Goal: Task Accomplishment & Management: Manage account settings

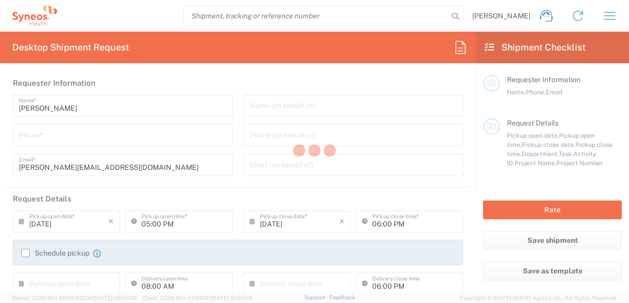
type input "3110"
type input "[GEOGRAPHIC_DATA]"
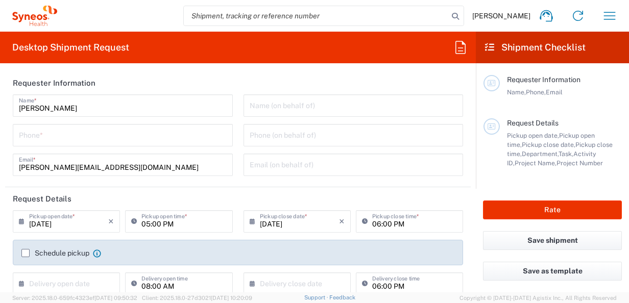
type input "Syneos Health Clinical [GEOGRAPHIC_DATA]"
click at [508, 17] on span "[PERSON_NAME]" at bounding box center [502, 15] width 58 height 9
click at [612, 12] on icon "button" at bounding box center [610, 16] width 12 height 8
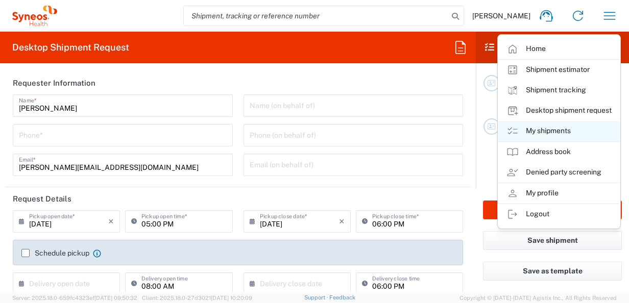
click at [555, 133] on link "My shipments" at bounding box center [560, 131] width 122 height 20
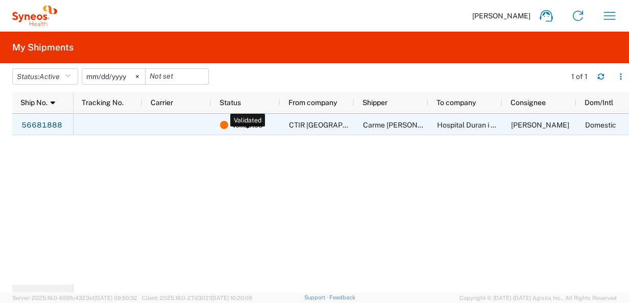
click at [239, 124] on span "Validated" at bounding box center [247, 124] width 31 height 21
click at [46, 127] on link "56681888" at bounding box center [42, 126] width 42 height 16
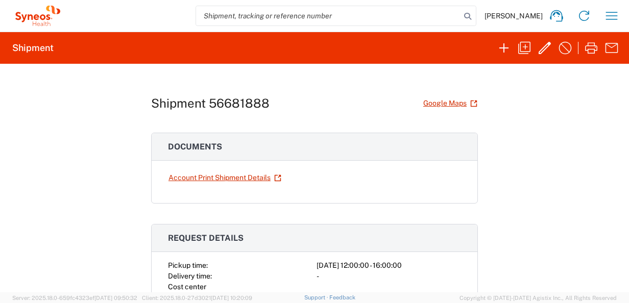
click at [257, 99] on h1 "Shipment 56681888" at bounding box center [210, 103] width 119 height 15
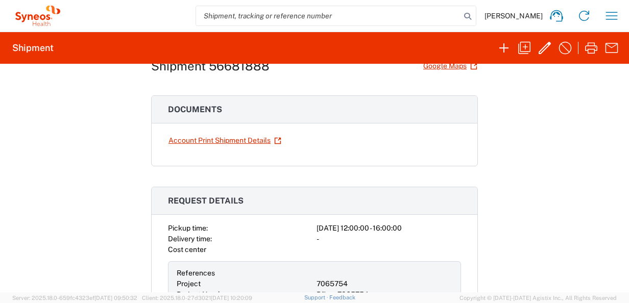
scroll to position [51, 0]
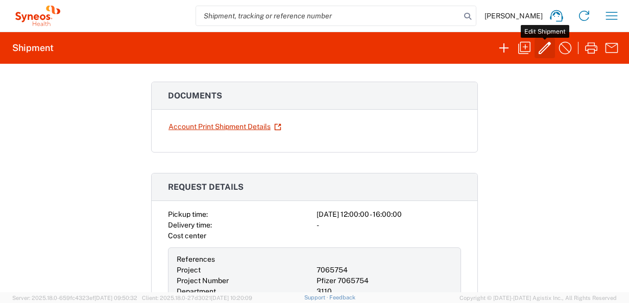
click at [544, 49] on icon "button" at bounding box center [545, 48] width 16 height 16
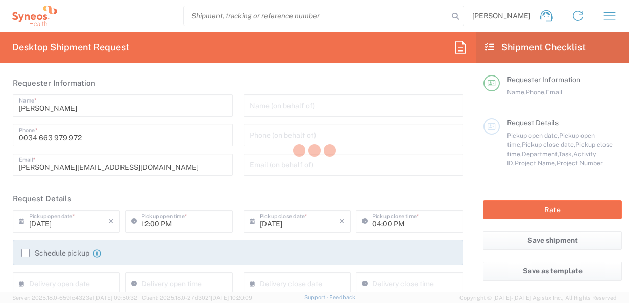
type input "3110"
type input "7065754"
type input "Pfizer 7065754"
type input "[GEOGRAPHIC_DATA]"
type input "Envelope"
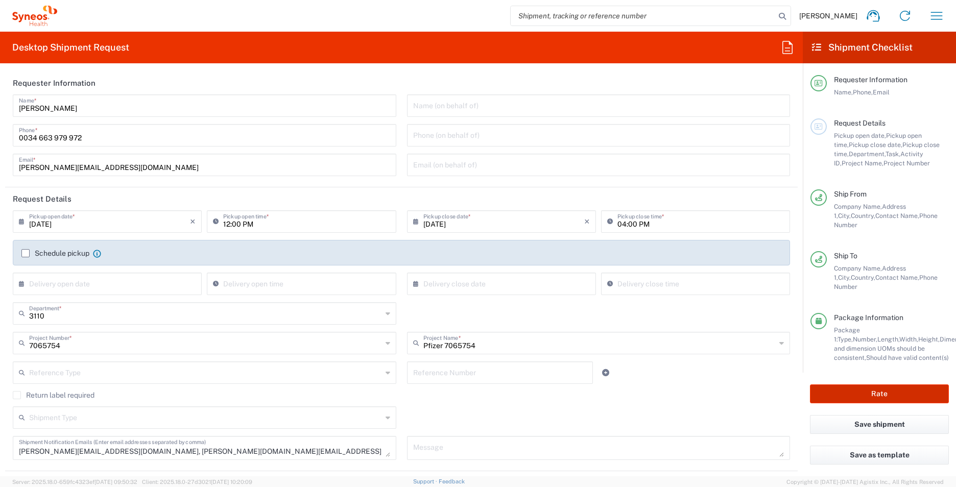
click at [629, 303] on button "Rate" at bounding box center [879, 394] width 139 height 19
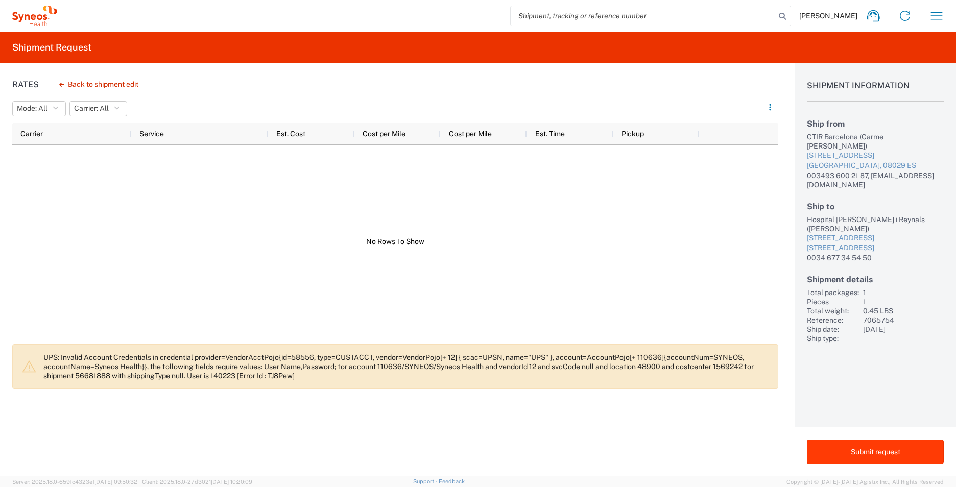
click at [629, 303] on button "Submit request" at bounding box center [875, 452] width 137 height 25
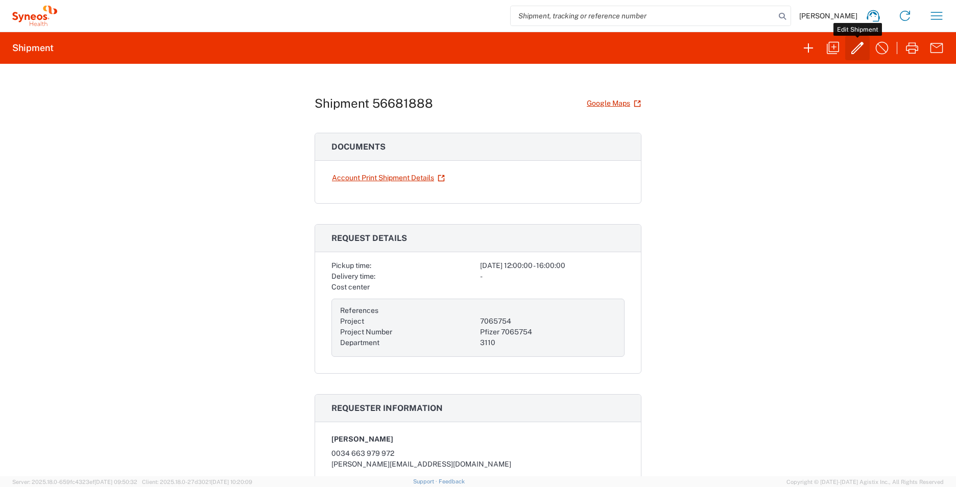
click at [629, 51] on icon "button" at bounding box center [858, 48] width 12 height 12
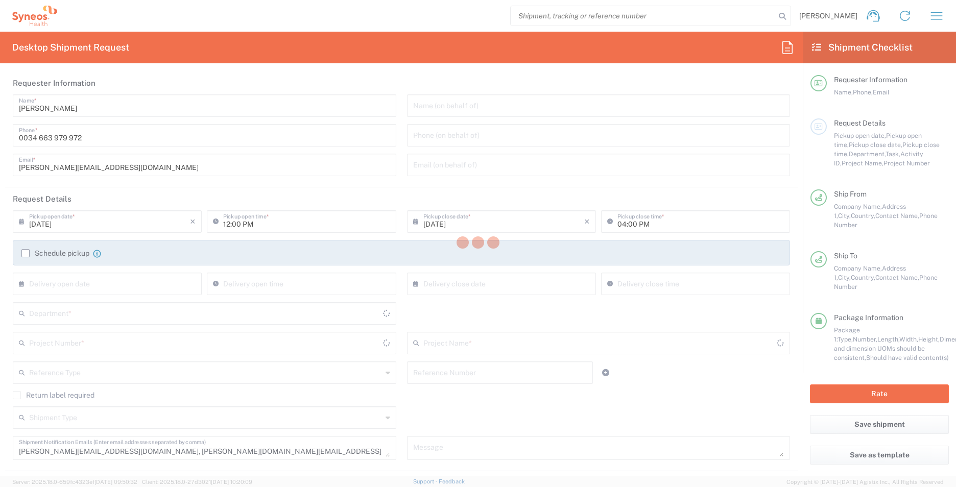
type input "7065754"
type input "Pfizer 7065754"
type input "[GEOGRAPHIC_DATA]"
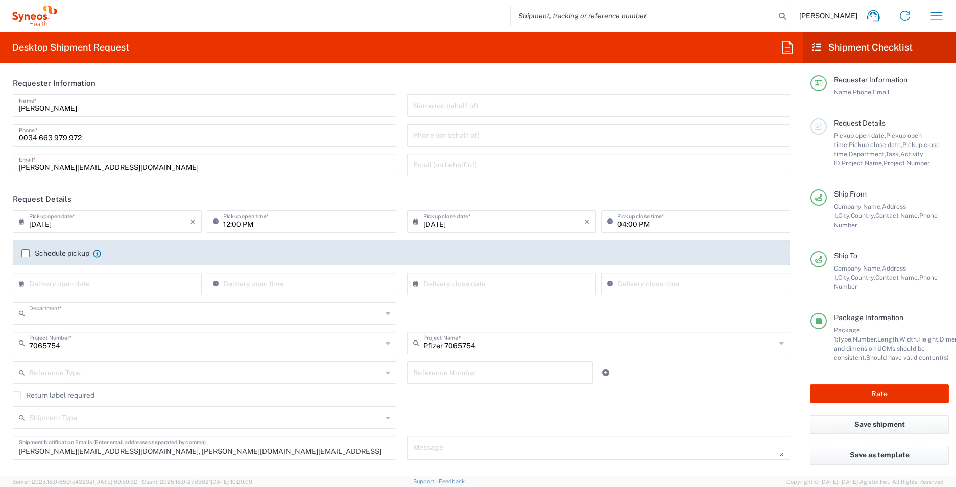
type input "3110"
type input "Envelope"
click at [192, 225] on icon "×" at bounding box center [193, 222] width 6 height 16
click at [193, 222] on div "× Pickup open date *" at bounding box center [107, 221] width 189 height 22
click at [172, 199] on header "Request Details" at bounding box center [401, 199] width 793 height 23
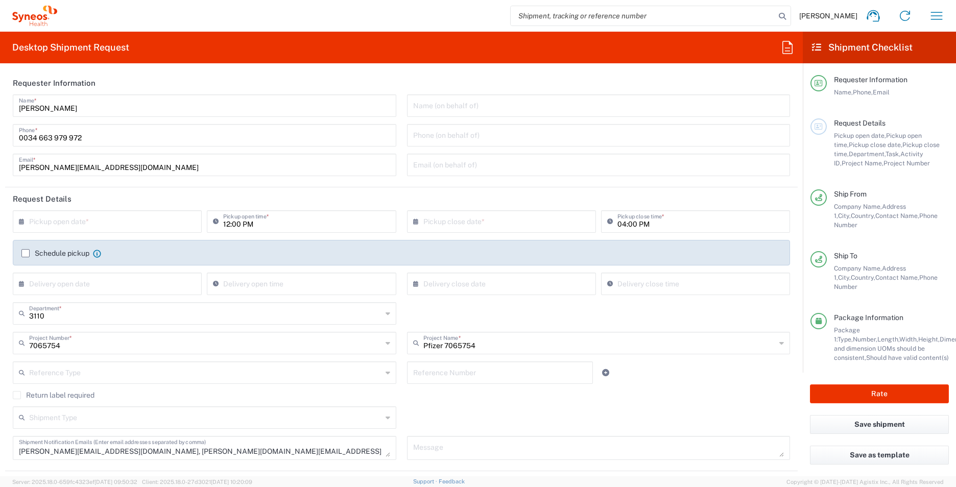
click at [21, 221] on icon at bounding box center [24, 222] width 10 height 16
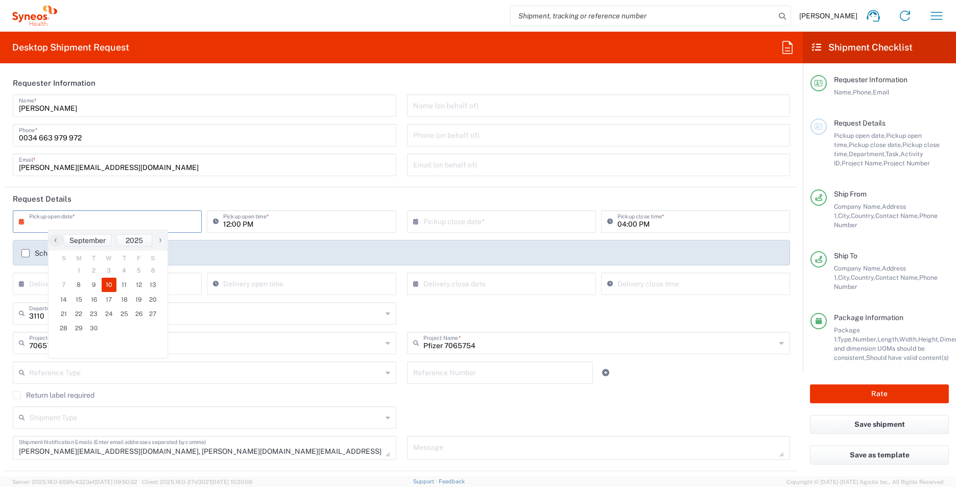
click at [108, 287] on span "10" at bounding box center [109, 285] width 15 height 14
type input "[DATE]"
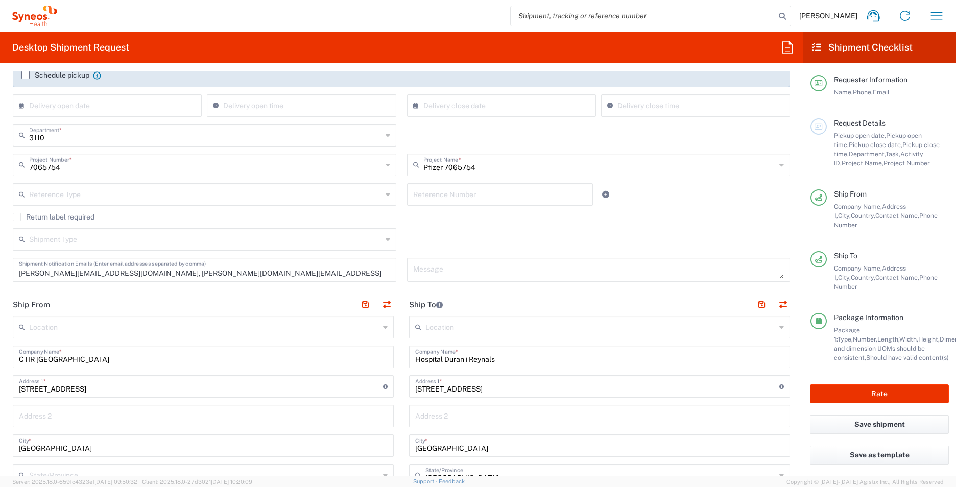
scroll to position [51, 0]
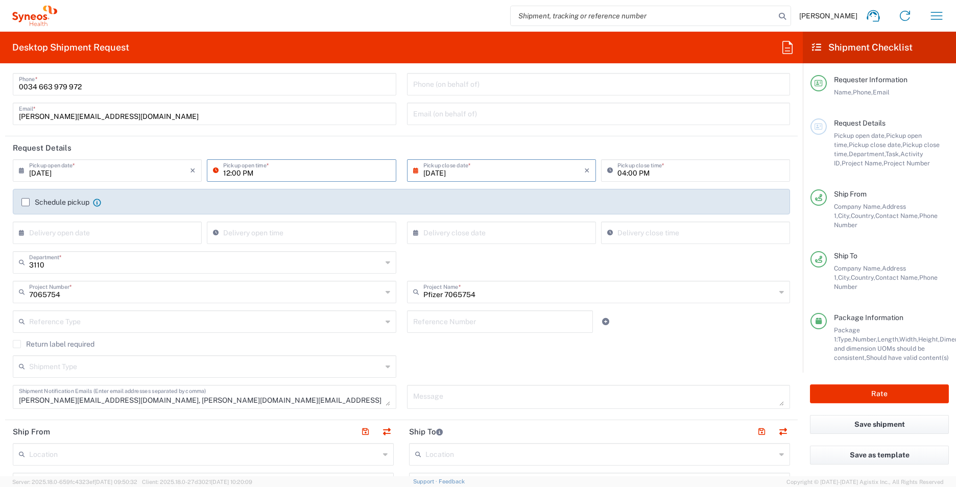
click at [268, 175] on input "12:00 PM" at bounding box center [306, 170] width 167 height 18
click at [362, 169] on input "12:00 PM" at bounding box center [306, 170] width 167 height 18
click at [253, 174] on input "12:00 PM" at bounding box center [306, 170] width 167 height 18
click at [215, 172] on icon at bounding box center [218, 170] width 10 height 16
click at [232, 167] on input "12:00 PM" at bounding box center [306, 170] width 167 height 18
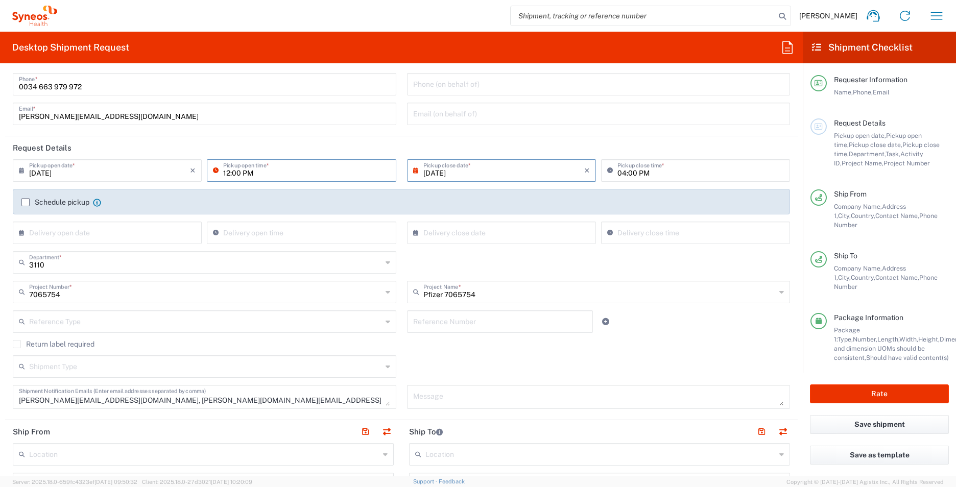
drag, startPoint x: 253, startPoint y: 171, endPoint x: 212, endPoint y: 171, distance: 41.4
click at [212, 171] on div "12:00 PM Pickup open time *" at bounding box center [301, 170] width 189 height 22
type input "08:00am"
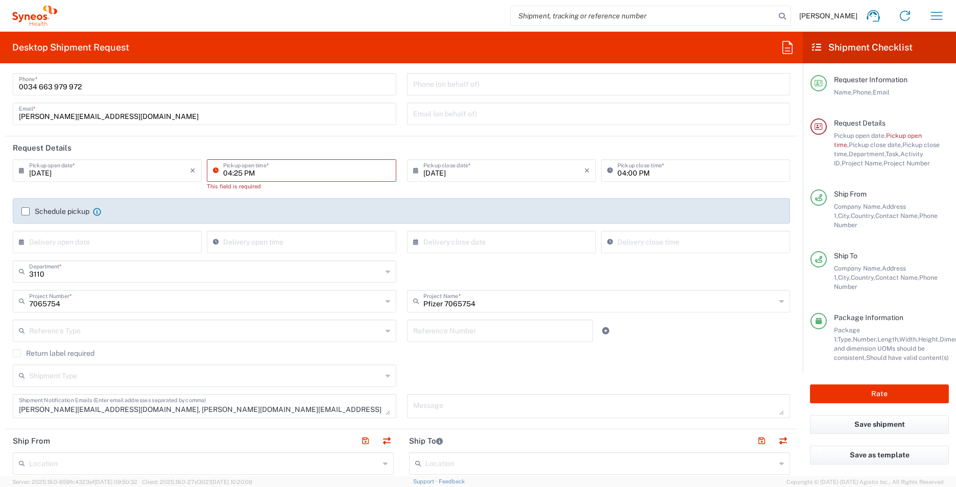
click at [252, 178] on input "04:25 PM" at bounding box center [306, 170] width 167 height 18
click at [214, 172] on icon at bounding box center [218, 170] width 10 height 16
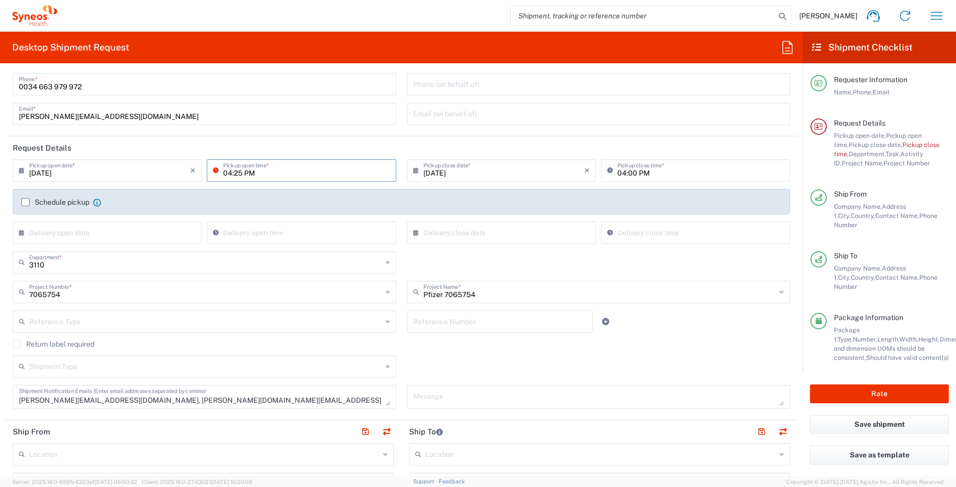
drag, startPoint x: 230, startPoint y: 169, endPoint x: 248, endPoint y: 173, distance: 18.2
click at [230, 169] on input "04:25 PM" at bounding box center [306, 170] width 167 height 18
drag, startPoint x: 259, startPoint y: 174, endPoint x: 269, endPoint y: 175, distance: 10.3
click at [260, 174] on input "04:25 PM" at bounding box center [306, 170] width 167 height 18
click at [272, 175] on input "04:25 PM" at bounding box center [306, 170] width 167 height 18
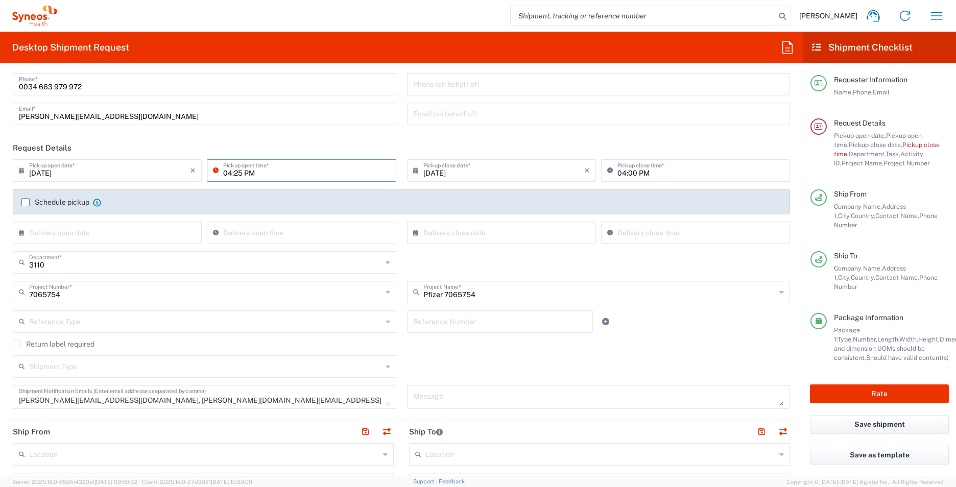
click at [274, 175] on input "04:25 PM" at bounding box center [306, 170] width 167 height 18
click at [319, 173] on input "04:25 PM" at bounding box center [306, 170] width 167 height 18
click at [229, 172] on input "04:25 PM" at bounding box center [306, 170] width 167 height 18
click at [241, 172] on input "08:25 PM" at bounding box center [306, 170] width 167 height 18
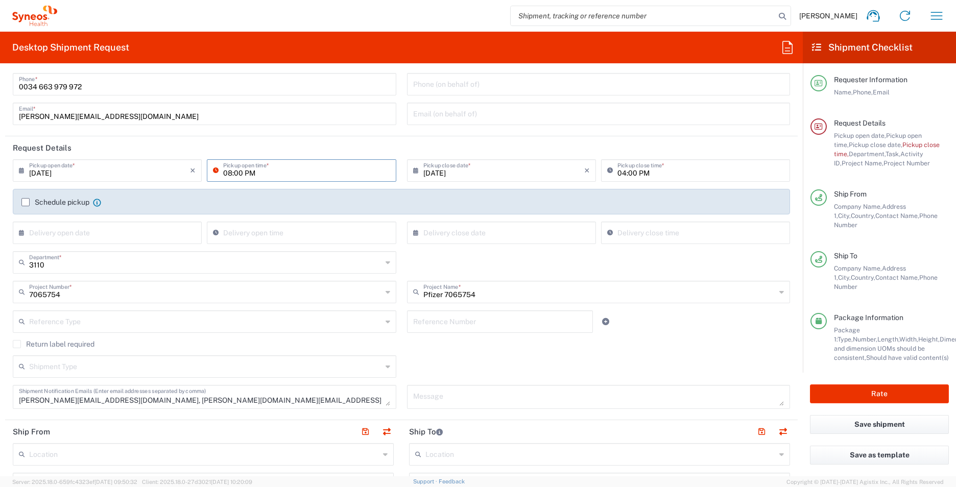
type input "08:00 PM"
click at [250, 174] on input "08:00 PM" at bounding box center [306, 170] width 167 height 18
click at [188, 170] on input "[DATE]" at bounding box center [109, 170] width 161 height 18
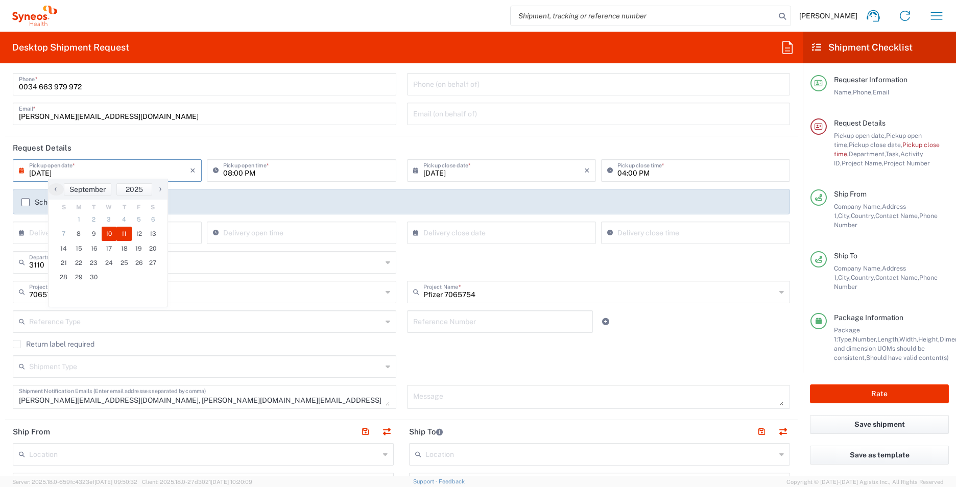
click at [125, 235] on span "11" at bounding box center [123, 234] width 15 height 14
type input "[DATE]"
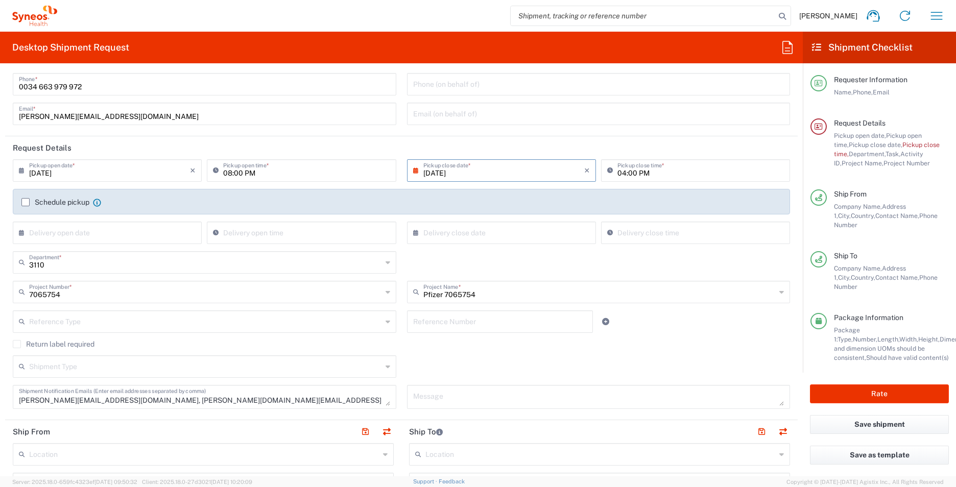
click at [258, 166] on input "08:00 PM" at bounding box center [306, 170] width 167 height 18
click at [253, 172] on input "08:00 PM" at bounding box center [306, 170] width 167 height 18
click at [245, 173] on input "08:00 PM" at bounding box center [306, 170] width 167 height 18
click at [247, 174] on input "08:00 PM" at bounding box center [306, 170] width 167 height 18
click at [254, 175] on input "08:00 PM" at bounding box center [306, 170] width 167 height 18
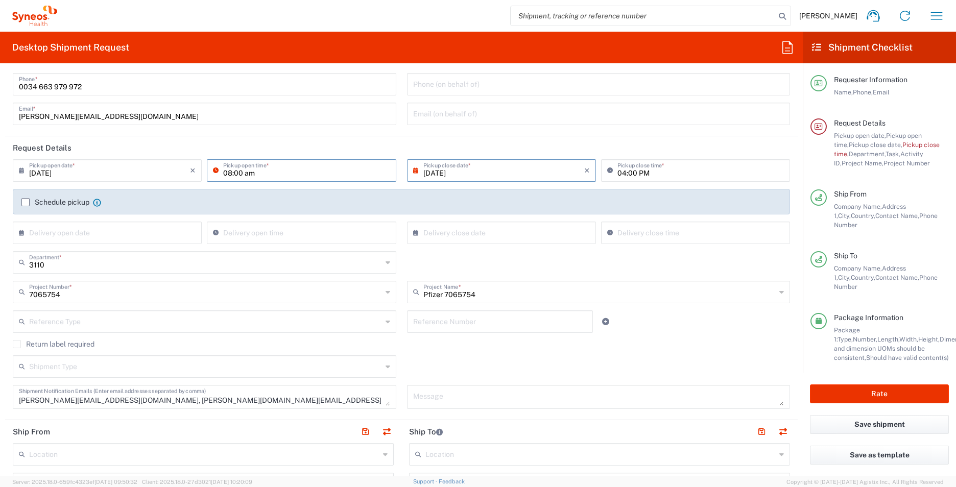
click at [331, 174] on input "08:00 am" at bounding box center [306, 170] width 167 height 18
type input "08:00 AM"
click at [438, 172] on input "[DATE]" at bounding box center [504, 170] width 161 height 18
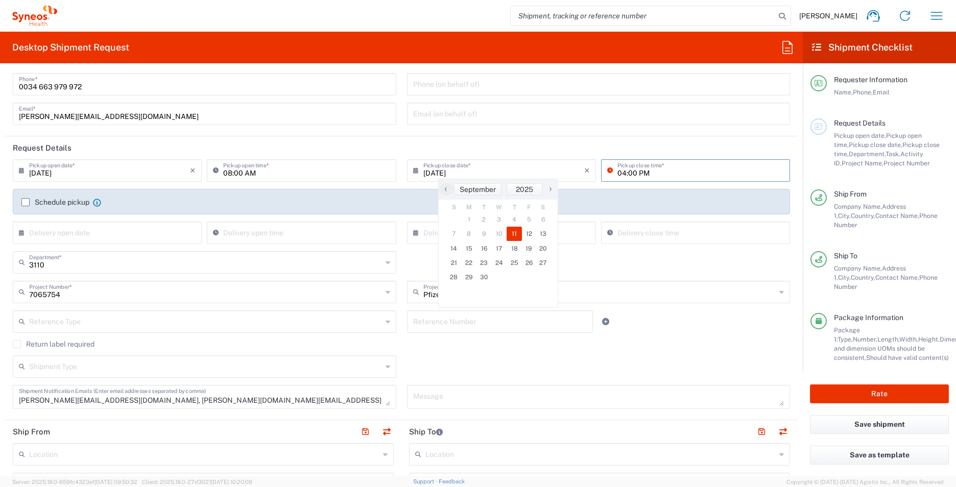
click at [625, 173] on input "04:00 PM" at bounding box center [701, 170] width 167 height 18
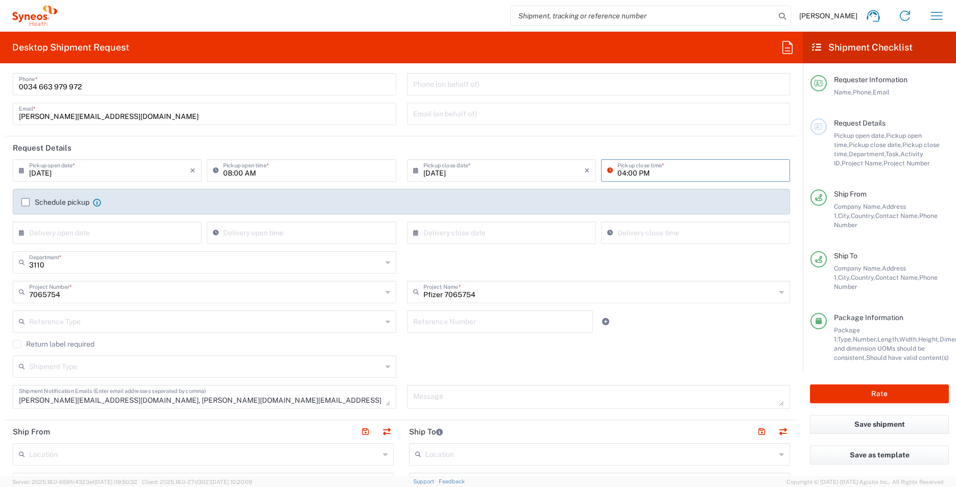
click at [618, 173] on input "04:00 PM" at bounding box center [701, 170] width 167 height 18
click at [620, 174] on input "04:00 PM" at bounding box center [701, 170] width 167 height 18
type input "02:00 PM"
drag, startPoint x: 541, startPoint y: 186, endPoint x: 554, endPoint y: 176, distance: 17.2
click at [545, 182] on div "[DATE] × Pickup close date * Cancel Apply" at bounding box center [502, 174] width 194 height 30
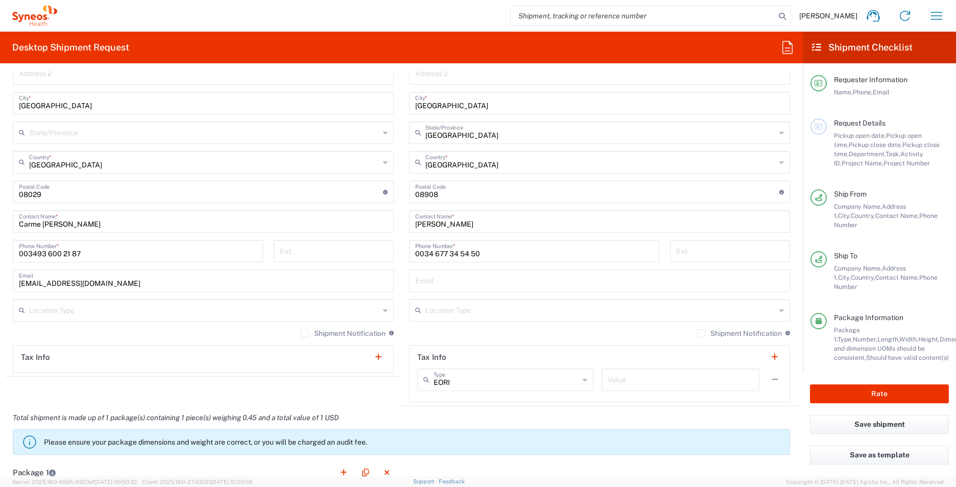
scroll to position [562, 0]
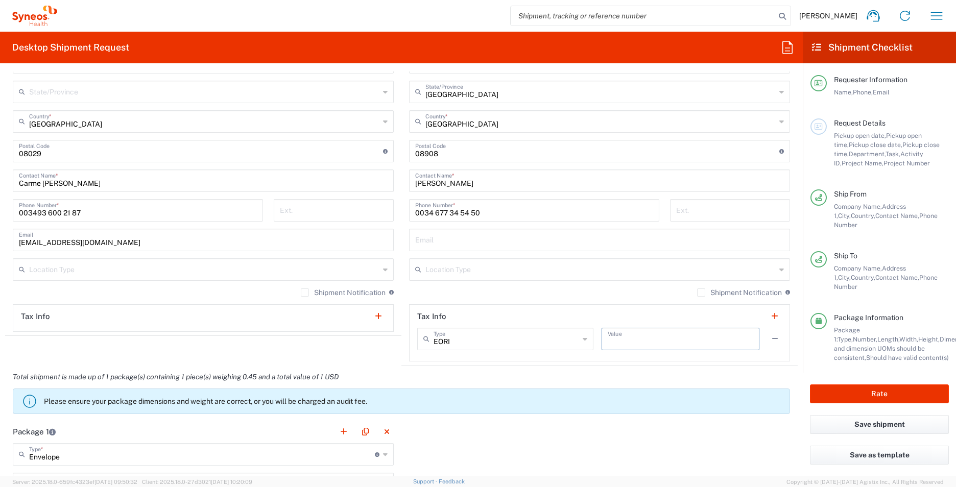
click at [629, 303] on input "text" at bounding box center [681, 339] width 146 height 18
click at [575, 303] on div "EORI Type" at bounding box center [505, 339] width 176 height 22
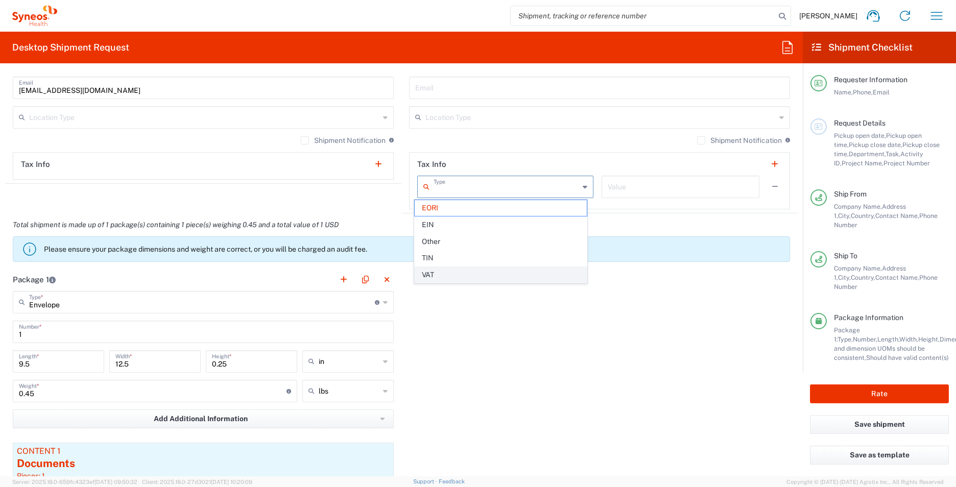
scroll to position [715, 0]
click at [377, 164] on button "button" at bounding box center [378, 163] width 14 height 14
click at [374, 165] on button "button" at bounding box center [378, 163] width 14 height 14
type input "EORI"
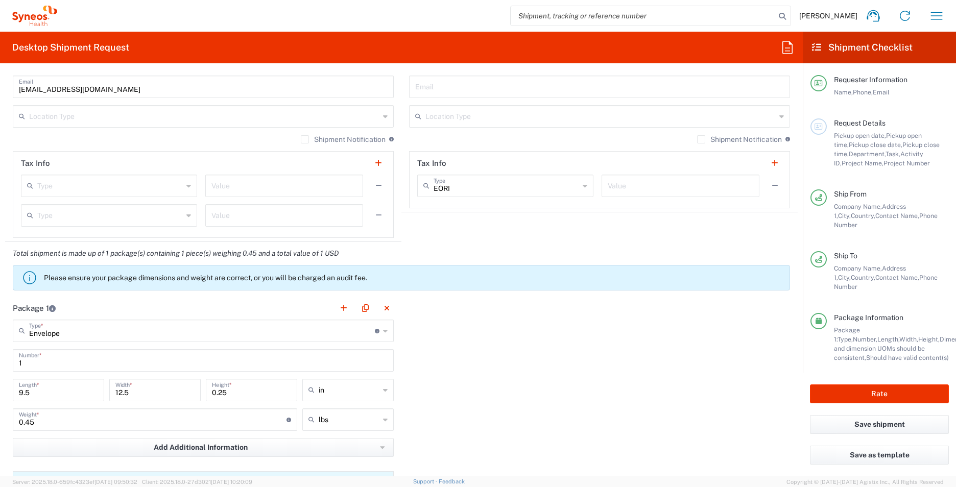
click at [517, 303] on div "Package 1 Envelope Type * Material used to package goods Envelope Large Box Med…" at bounding box center [401, 439] width 793 height 285
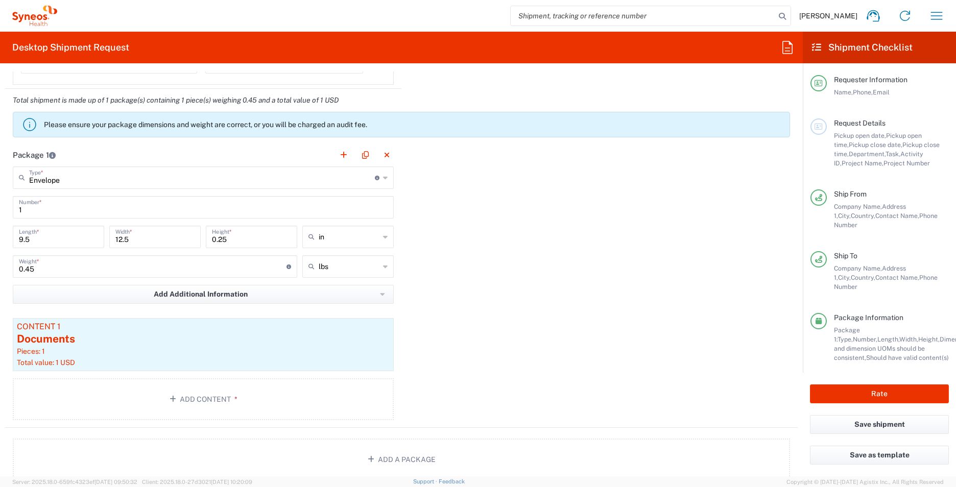
scroll to position [920, 0]
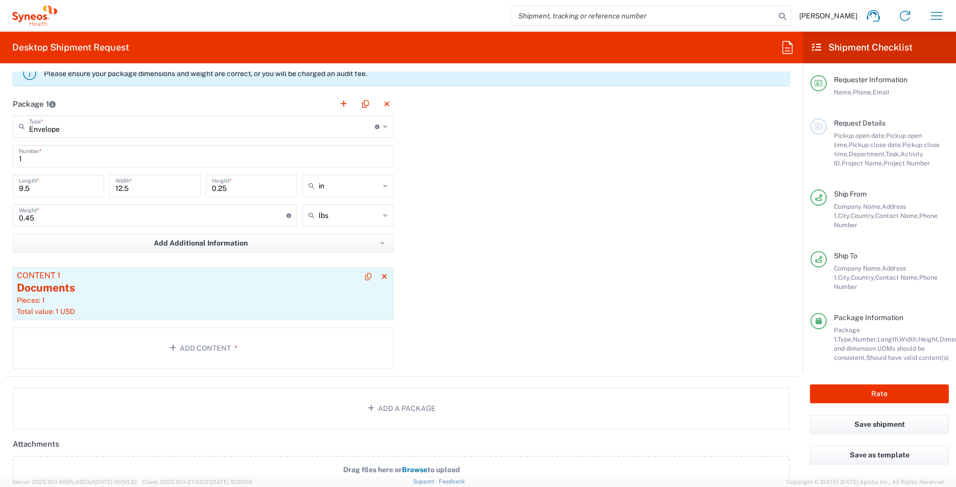
click at [99, 295] on div "Documents" at bounding box center [203, 287] width 373 height 15
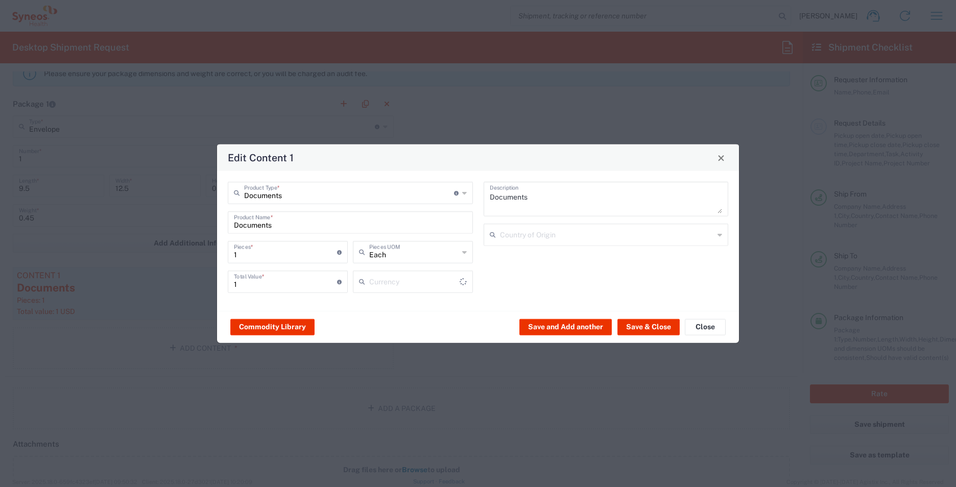
type input "US Dollar"
click at [465, 283] on icon at bounding box center [464, 282] width 5 height 16
click at [403, 303] on span "Euro" at bounding box center [413, 304] width 118 height 16
type input "Euro"
click at [629, 303] on button "Save & Close" at bounding box center [649, 327] width 62 height 16
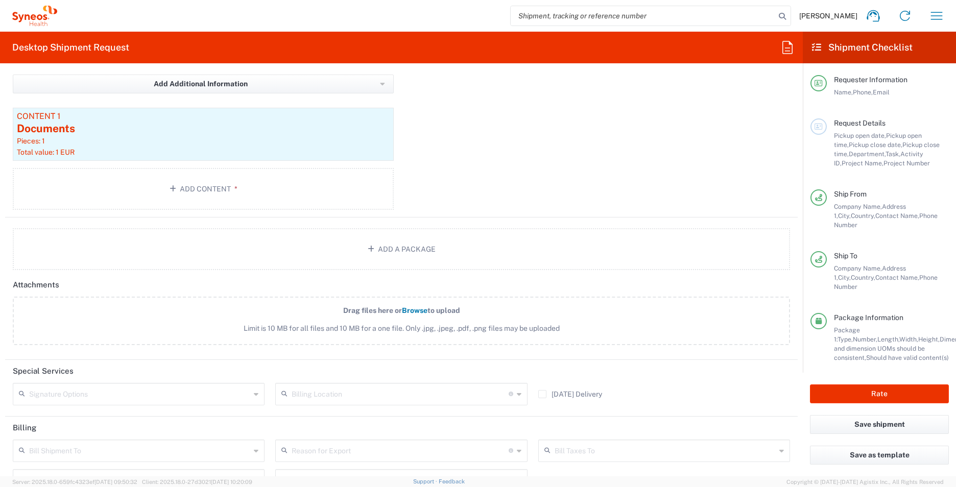
scroll to position [1172, 0]
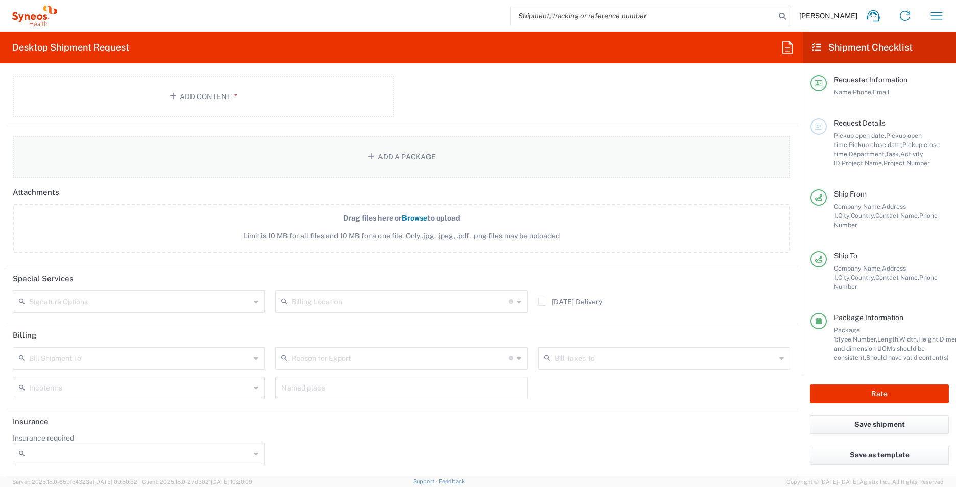
click at [385, 159] on button "Add a Package" at bounding box center [402, 157] width 778 height 42
click at [629, 303] on div "Package Information Package 1: Type, Number, Length, Width, Height, Dimension, …" at bounding box center [888, 338] width 122 height 50
click at [368, 158] on icon "button" at bounding box center [373, 156] width 10 height 7
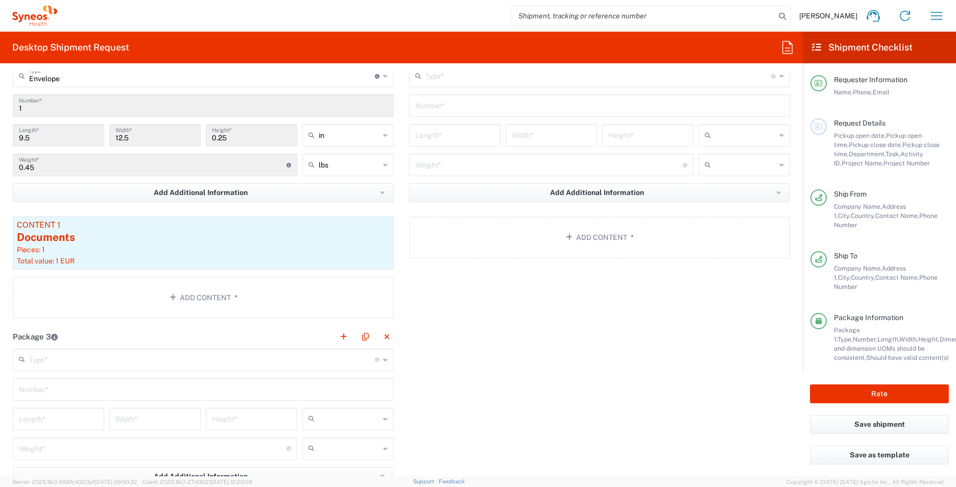
scroll to position [967, 0]
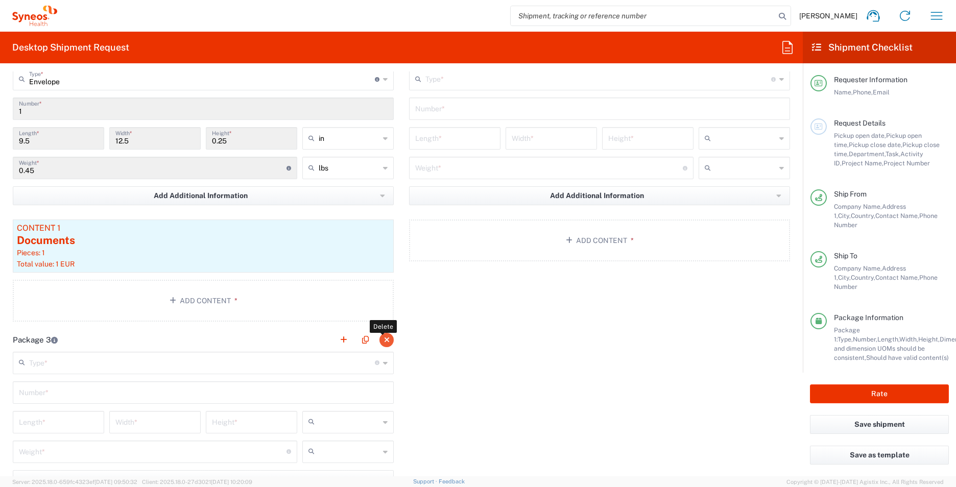
click at [383, 303] on button "button" at bounding box center [387, 340] width 14 height 14
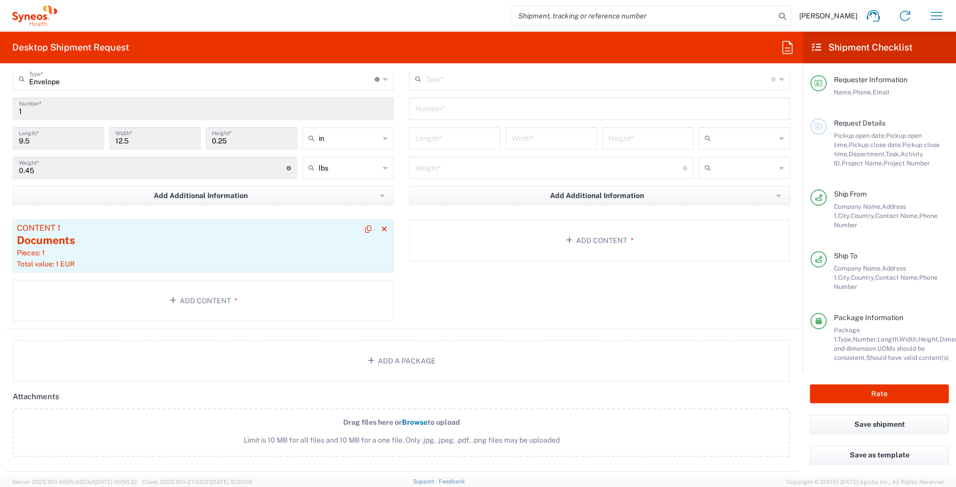
click at [324, 231] on div "Content 1" at bounding box center [203, 228] width 373 height 9
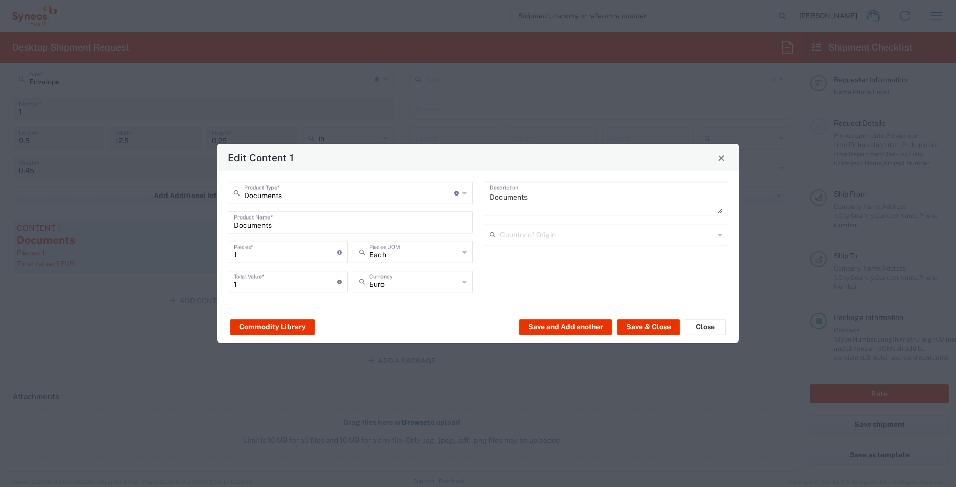
click at [629, 238] on icon at bounding box center [720, 235] width 5 height 16
click at [629, 260] on span "[GEOGRAPHIC_DATA]" at bounding box center [606, 257] width 243 height 16
type input "[GEOGRAPHIC_DATA]"
click at [629, 303] on button "Save & Close" at bounding box center [649, 327] width 62 height 16
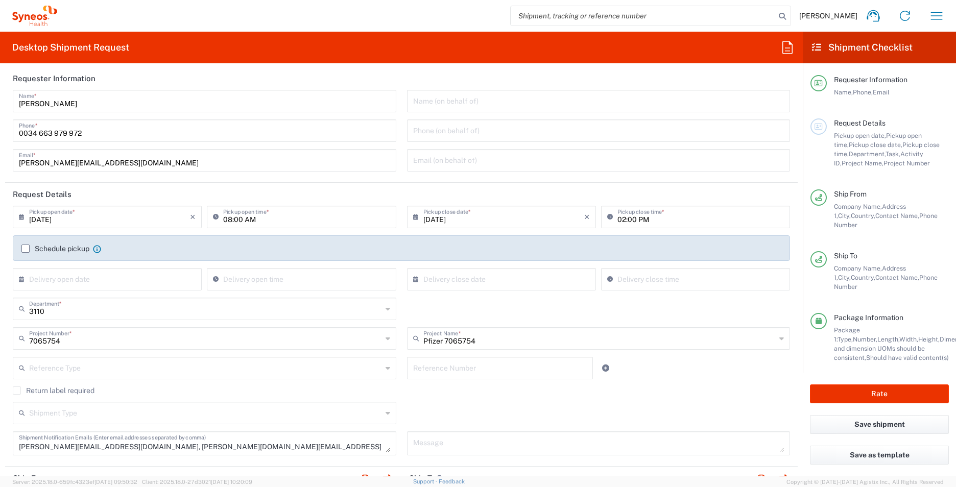
scroll to position [0, 0]
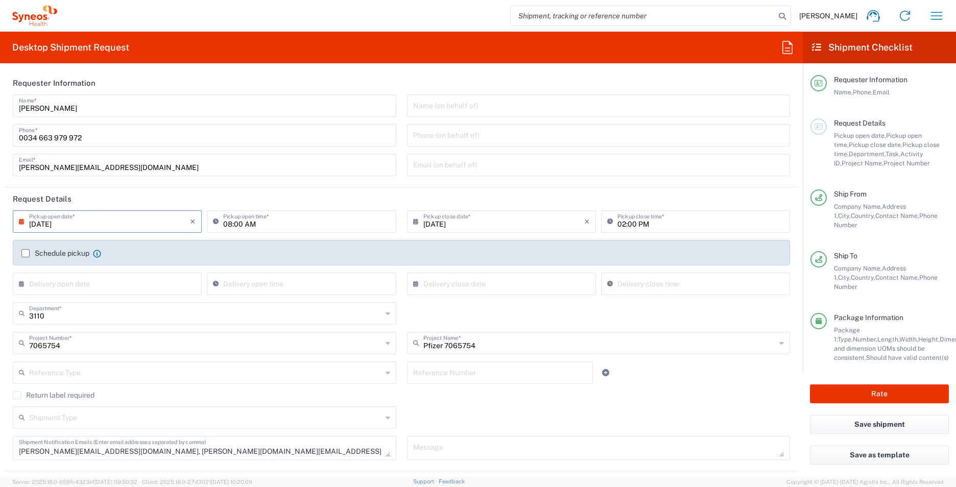
click at [141, 223] on input "[DATE]" at bounding box center [109, 221] width 161 height 18
click at [185, 223] on input "[DATE]" at bounding box center [109, 221] width 161 height 18
click at [192, 222] on icon "×" at bounding box center [193, 222] width 6 height 16
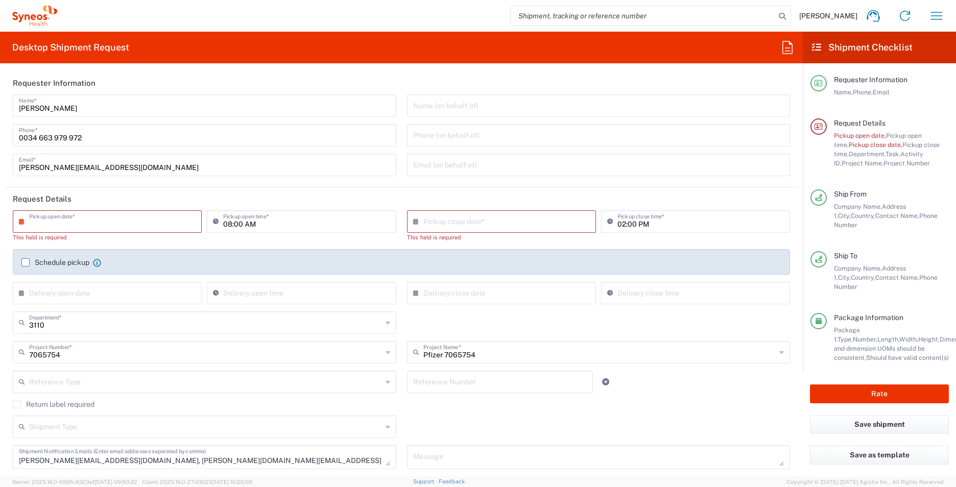
click at [272, 222] on input "08:00 AM" at bounding box center [306, 221] width 167 height 18
click at [278, 223] on input "08:00 AM" at bounding box center [306, 221] width 167 height 18
type input "0"
drag, startPoint x: 522, startPoint y: 229, endPoint x: 485, endPoint y: 245, distance: 40.5
click at [522, 230] on div "× Pickup close date *" at bounding box center [501, 221] width 189 height 22
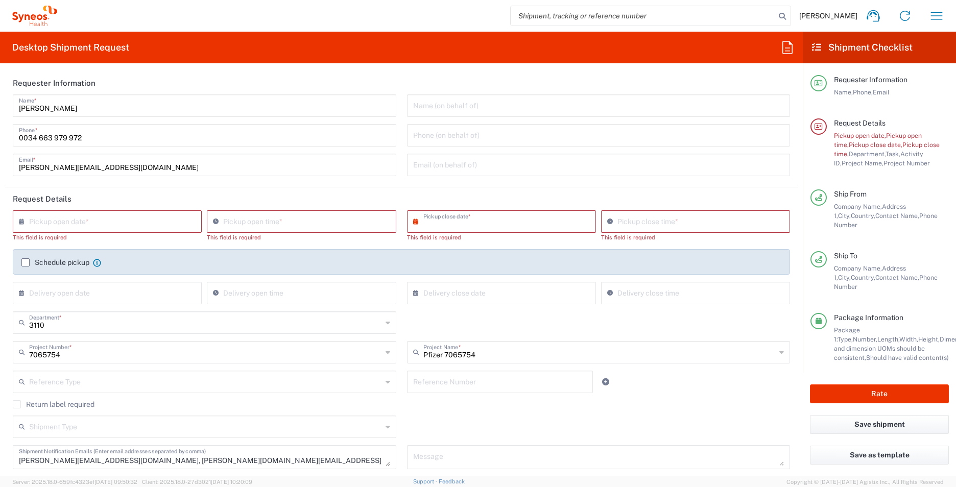
click at [445, 258] on div "Schedule pickup When scheduling a pickup please be sure to meet the following c…" at bounding box center [402, 262] width 778 height 26
click at [114, 226] on input "text" at bounding box center [109, 221] width 161 height 18
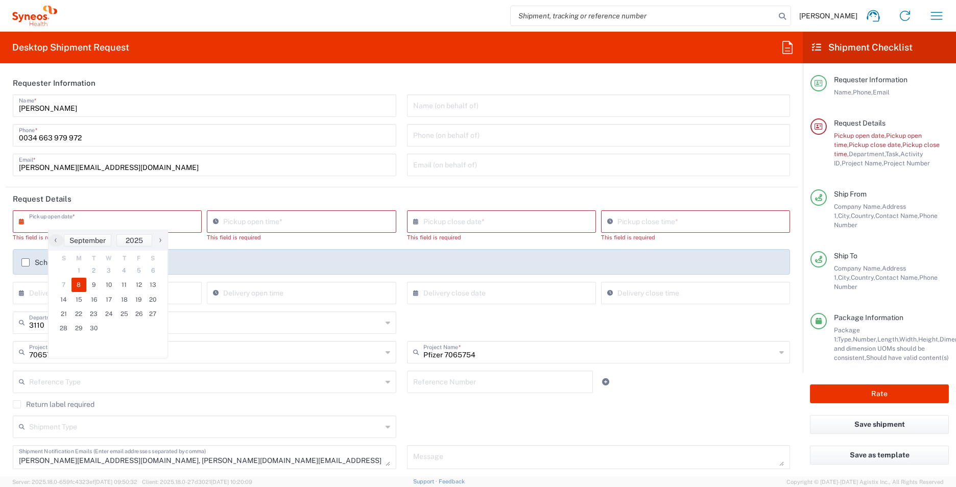
click at [80, 285] on span "8" at bounding box center [79, 285] width 15 height 14
type input "[DATE]"
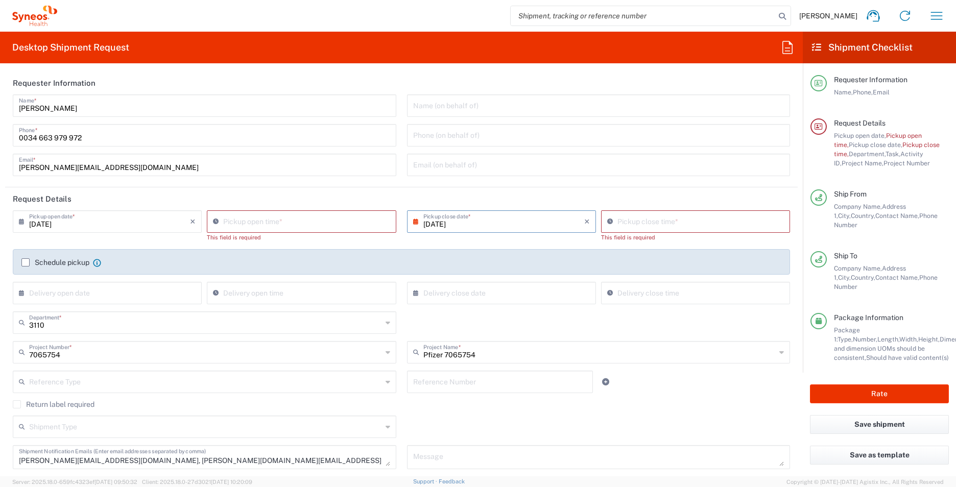
click at [26, 263] on label "Schedule pickup" at bounding box center [55, 263] width 68 height 8
click at [26, 263] on input "Schedule pickup" at bounding box center [26, 263] width 0 height 0
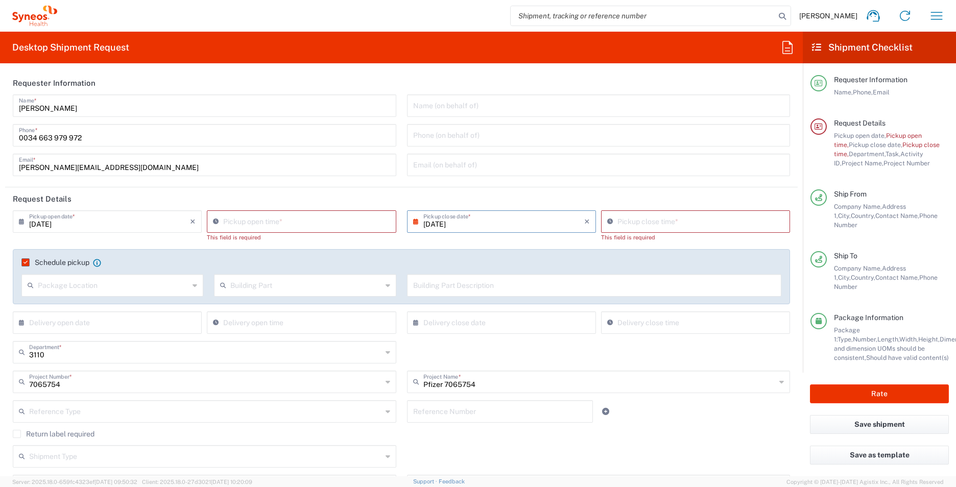
click at [193, 287] on icon at bounding box center [195, 285] width 5 height 16
click at [56, 303] on span "Front" at bounding box center [111, 308] width 178 height 16
type input "Front"
type input "04:28 PM"
click at [285, 225] on input "04:28 PM" at bounding box center [306, 221] width 167 height 18
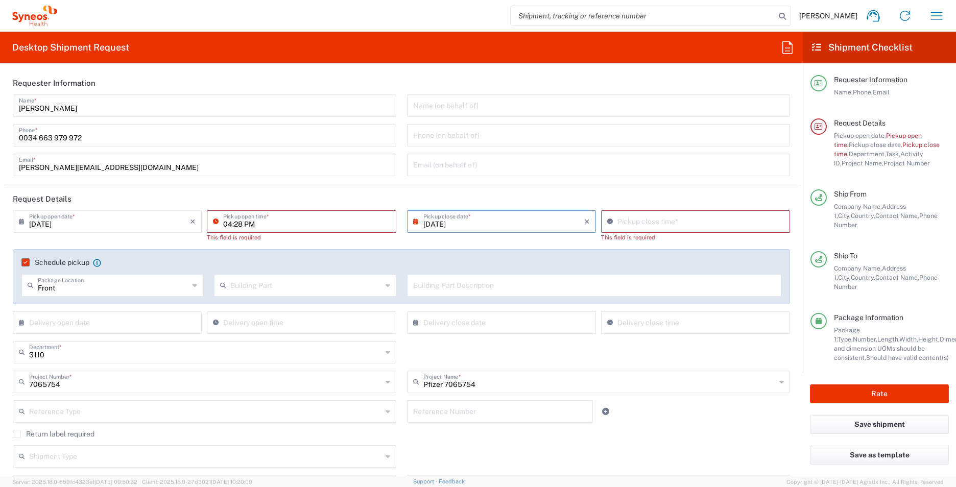
type input "04:29 PM"
click at [629, 219] on input "04:29 PM" at bounding box center [701, 221] width 167 height 18
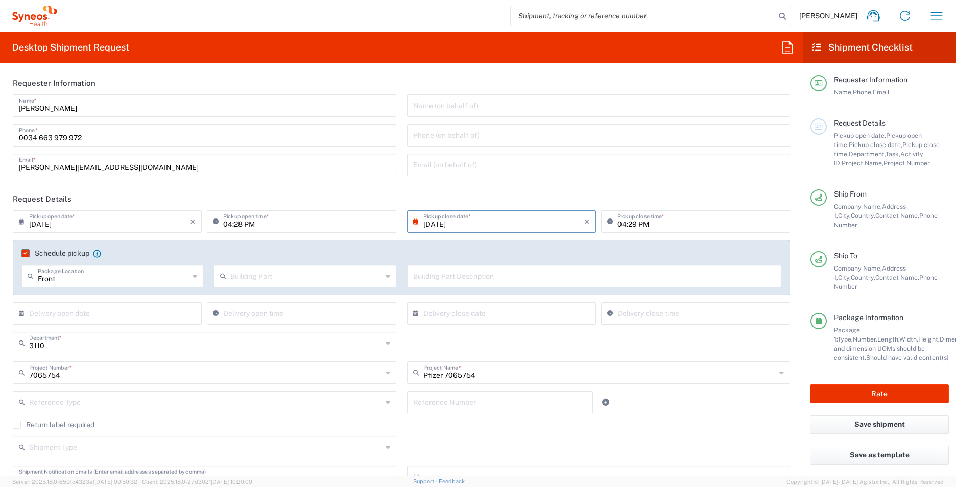
click at [529, 252] on div "Schedule pickup When scheduling a pickup please be sure to meet the following c…" at bounding box center [402, 267] width 778 height 55
click at [387, 276] on div "Building Part" at bounding box center [305, 276] width 182 height 22
click at [470, 276] on input "text" at bounding box center [594, 276] width 363 height 18
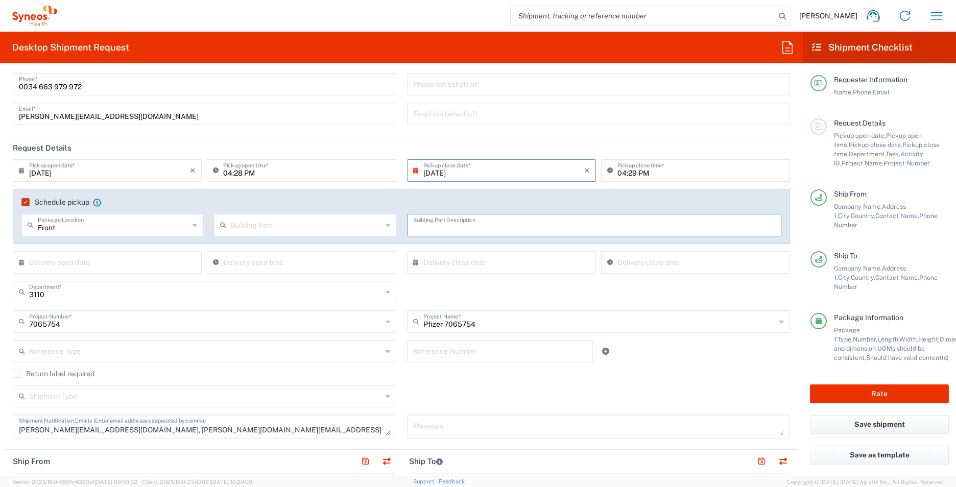
scroll to position [102, 0]
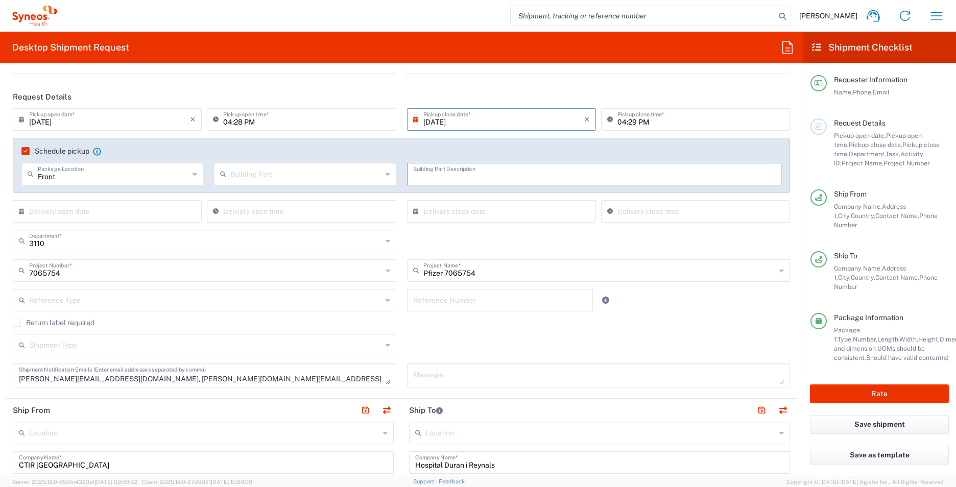
click at [162, 210] on input "text" at bounding box center [109, 211] width 161 height 18
drag, startPoint x: 99, startPoint y: 277, endPoint x: 108, endPoint y: 275, distance: 9.9
click at [108, 275] on span "10" at bounding box center [109, 275] width 15 height 14
type input "[DATE]"
type input "04:29 PM"
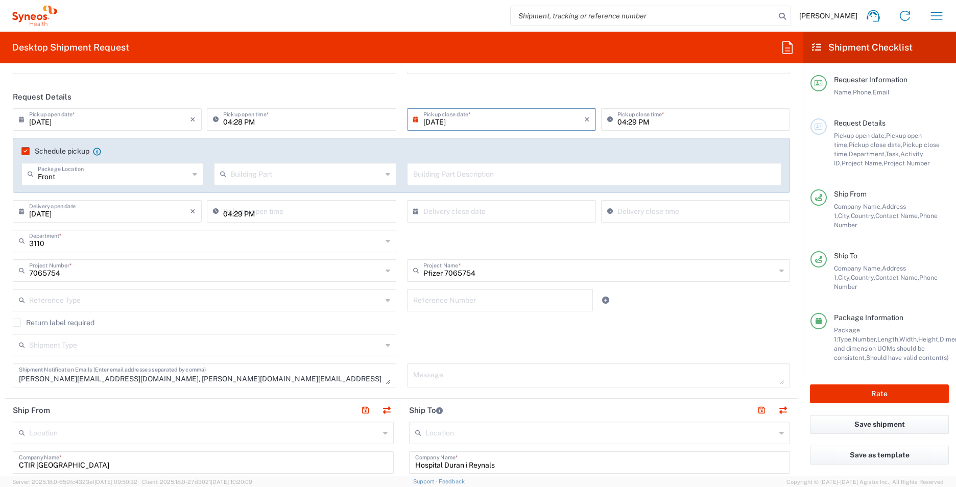
click at [282, 211] on input "04:29 PM" at bounding box center [306, 211] width 167 height 18
click at [369, 213] on input "04:29 PM" at bounding box center [306, 211] width 167 height 18
click at [25, 147] on label "Schedule pickup" at bounding box center [55, 151] width 68 height 8
click at [24, 151] on input "Schedule pickup" at bounding box center [24, 151] width 0 height 0
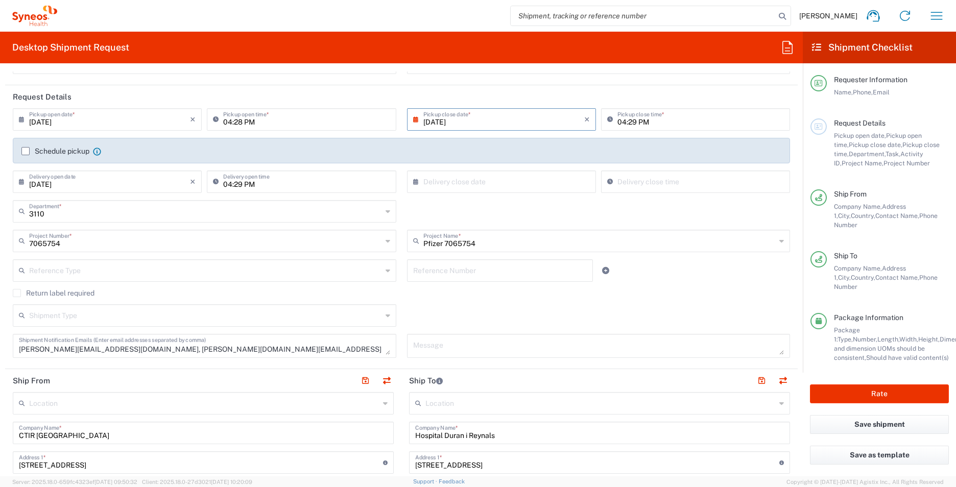
click at [193, 118] on icon "×" at bounding box center [193, 119] width 6 height 16
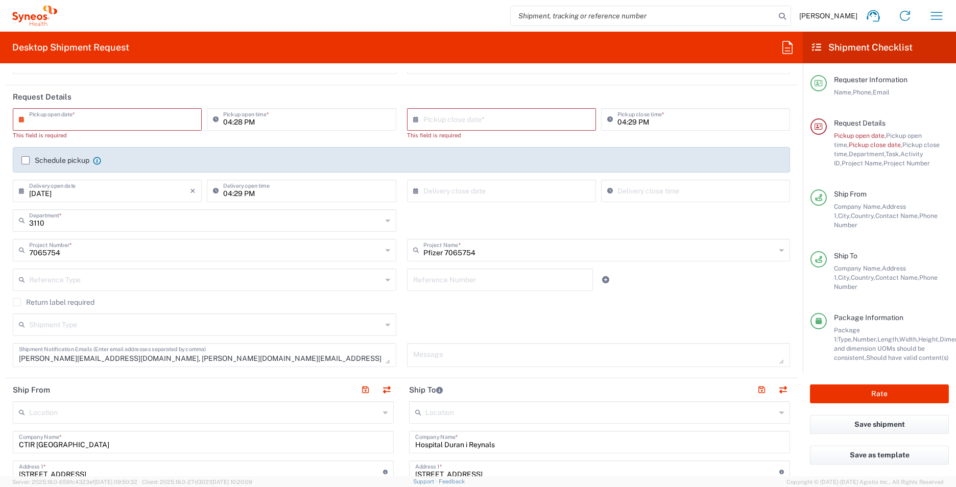
click at [144, 123] on input "text" at bounding box center [109, 119] width 161 height 18
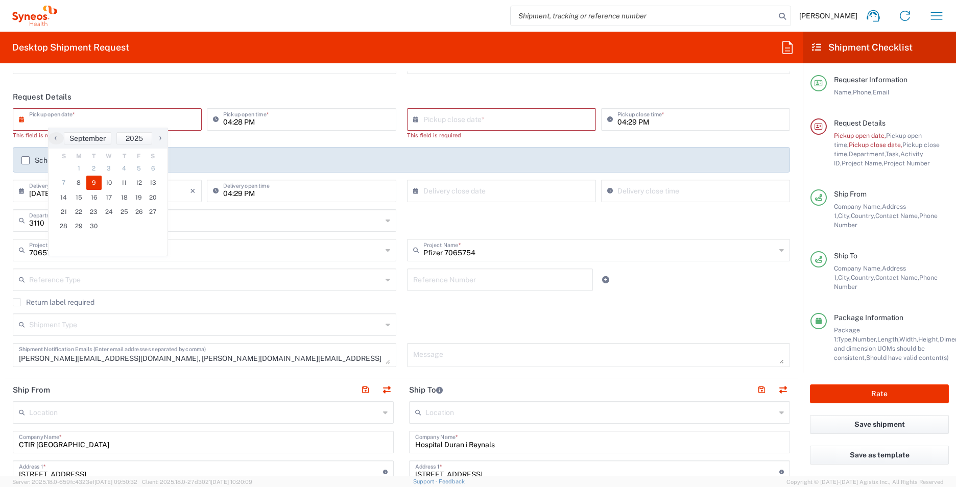
click at [93, 182] on span "9" at bounding box center [93, 183] width 15 height 14
type input "[DATE]"
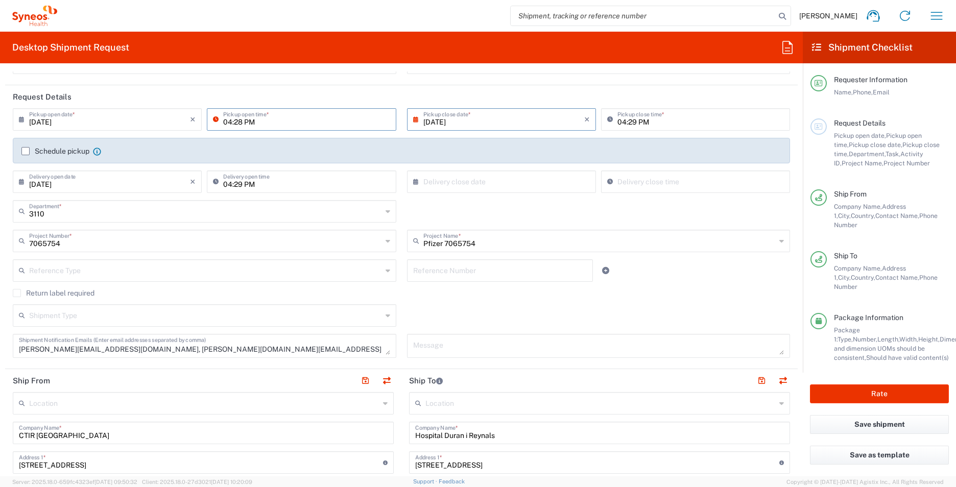
click at [231, 123] on input "04:28 PM" at bounding box center [306, 119] width 167 height 18
click at [192, 123] on icon "×" at bounding box center [193, 119] width 6 height 16
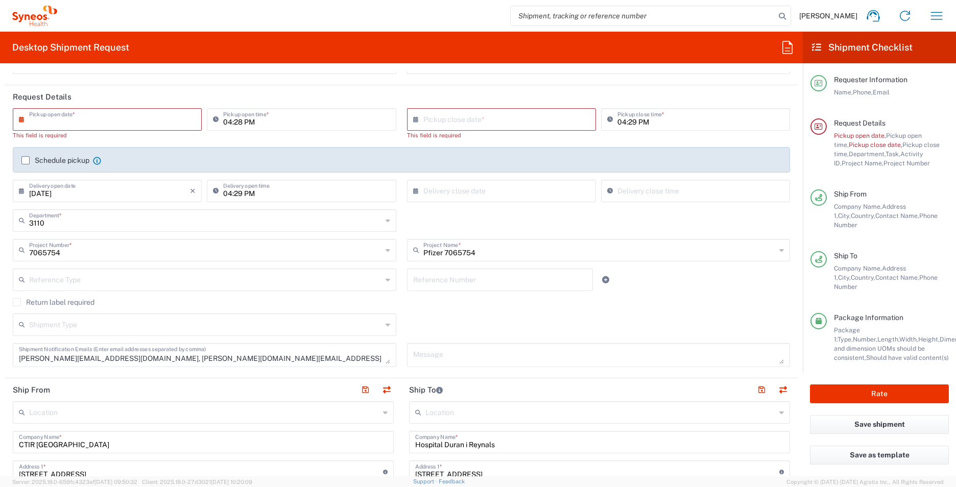
click at [185, 116] on input "text" at bounding box center [109, 119] width 161 height 18
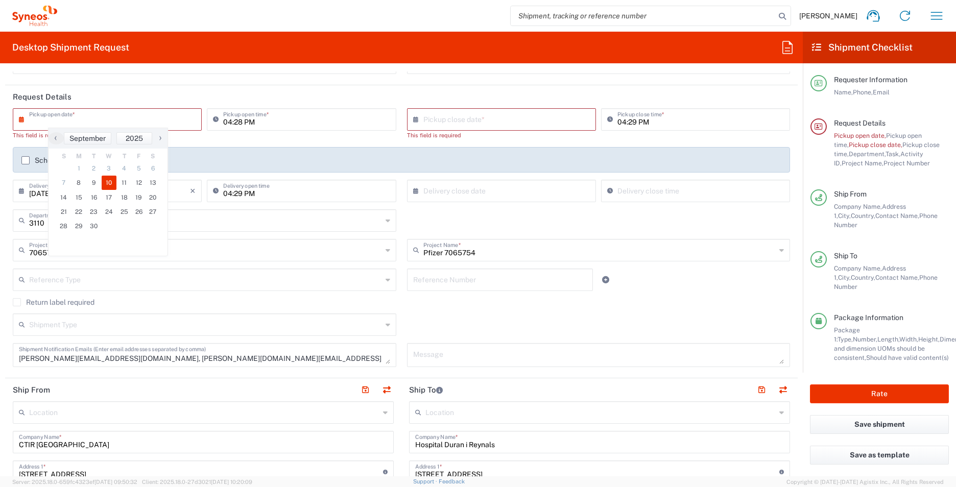
click at [111, 183] on span "10" at bounding box center [109, 183] width 15 height 14
type input "[DATE]"
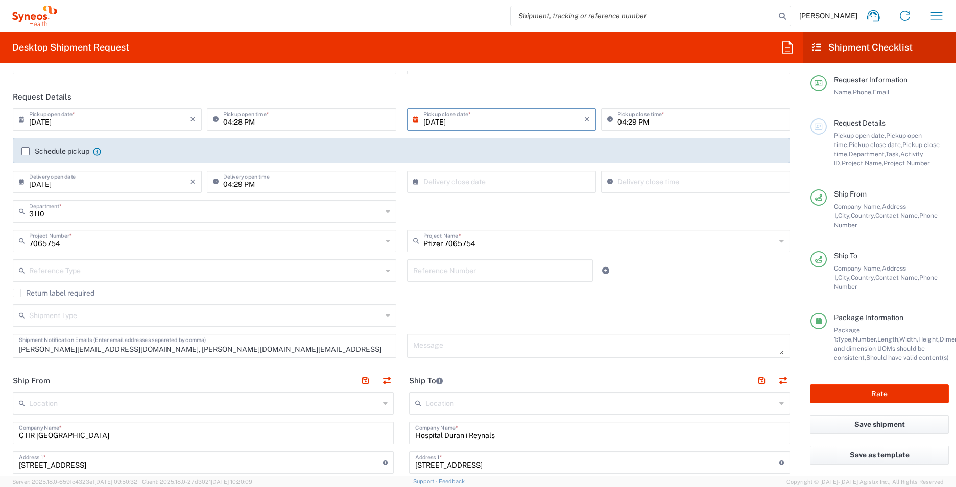
click at [228, 120] on input "04:28 PM" at bounding box center [306, 119] width 167 height 18
click at [255, 122] on input "08:00 PM" at bounding box center [306, 119] width 167 height 18
type input "08:00 AM"
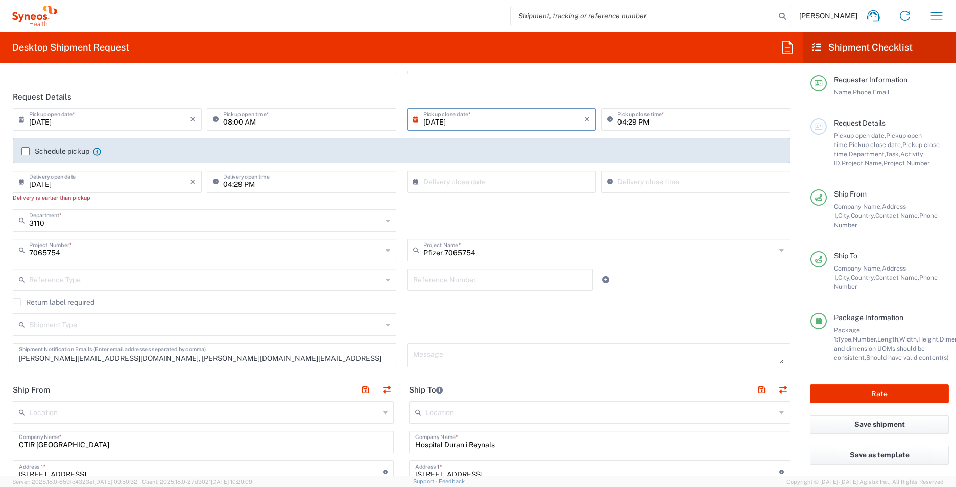
drag, startPoint x: 505, startPoint y: 121, endPoint x: 578, endPoint y: 121, distance: 73.1
click at [507, 121] on input "[DATE]" at bounding box center [504, 119] width 161 height 18
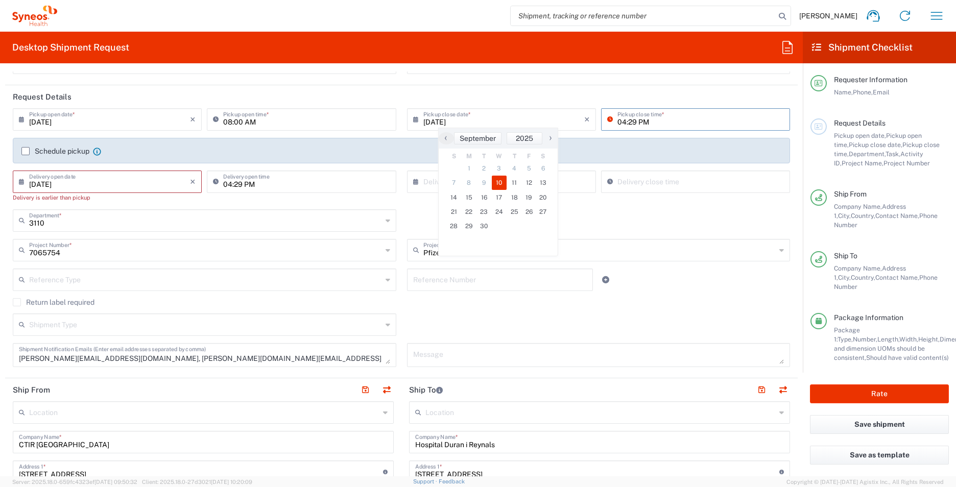
click at [629, 121] on input "04:29 PM" at bounding box center [701, 119] width 167 height 18
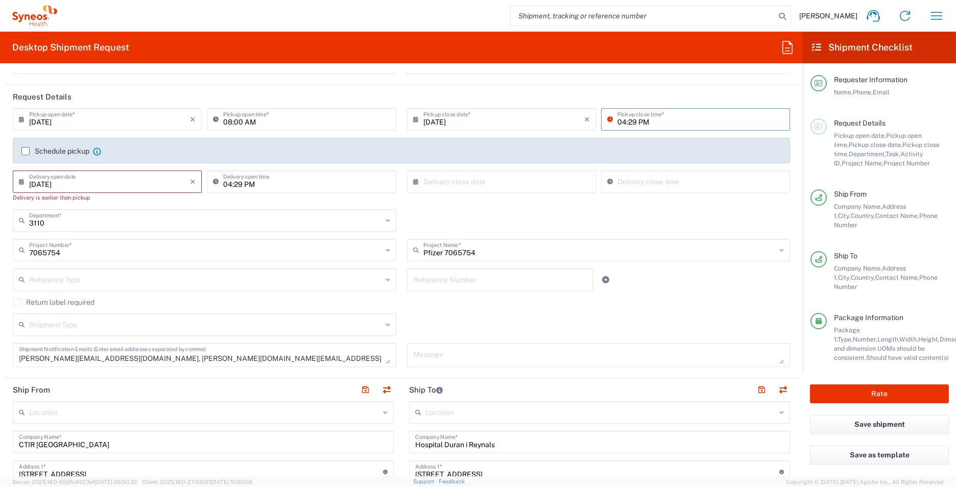
click at [618, 121] on input "04:29 PM" at bounding box center [701, 119] width 167 height 18
click at [620, 121] on input "04:29 PM" at bounding box center [701, 119] width 167 height 18
type input "02:00 PM"
click at [629, 269] on div "[DATE] × Pickup open date * Cancel Apply 08:00 AM Pickup open time * [DATE] × P…" at bounding box center [402, 241] width 788 height 266
drag, startPoint x: 635, startPoint y: 269, endPoint x: 591, endPoint y: 343, distance: 85.9
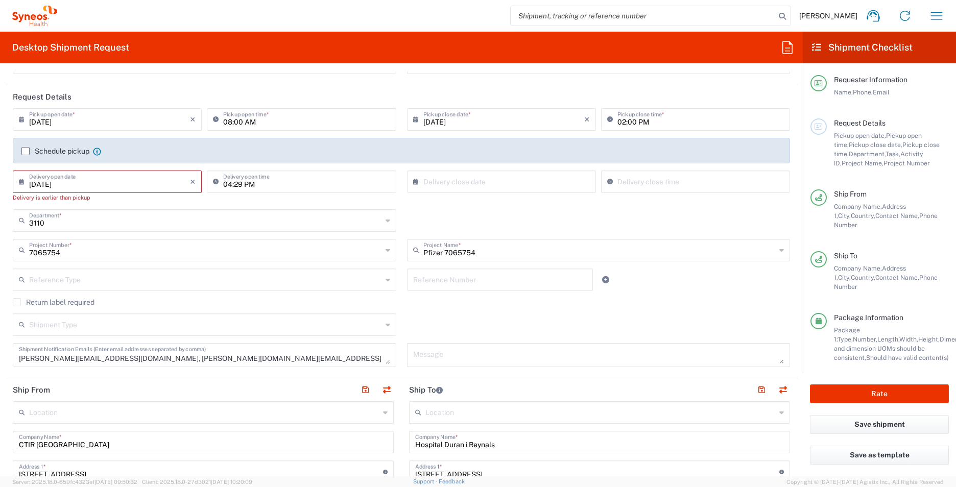
click at [599, 303] on div "Shipment Type Batch Regular" at bounding box center [402, 329] width 788 height 30
click at [191, 183] on icon "×" at bounding box center [193, 182] width 6 height 16
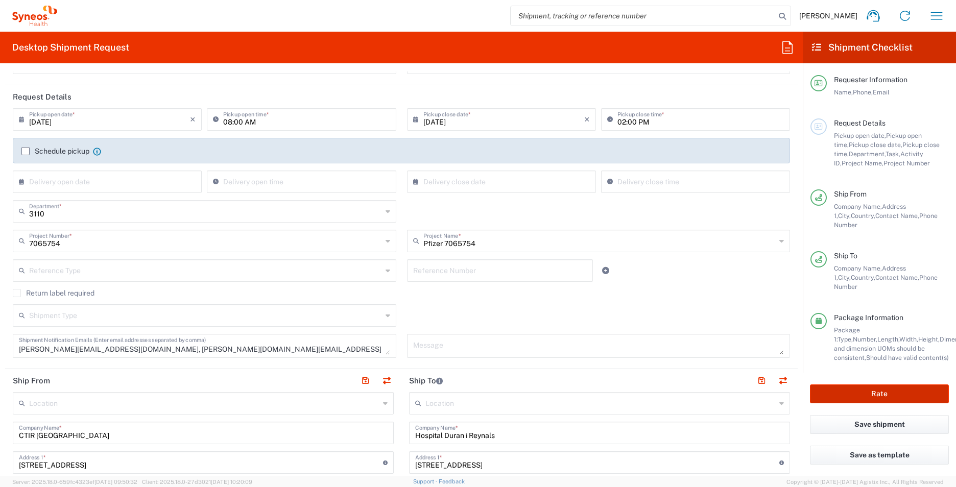
click at [629, 303] on button "Rate" at bounding box center [879, 394] width 139 height 19
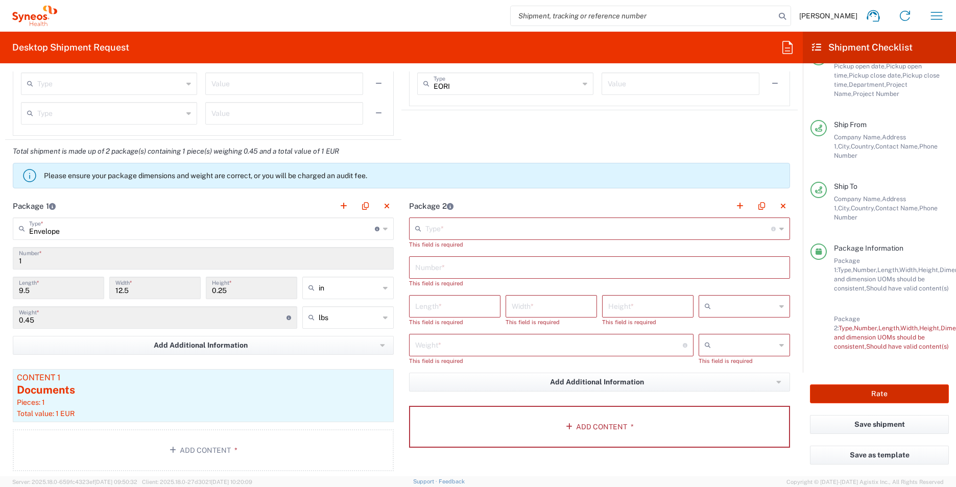
scroll to position [920, 0]
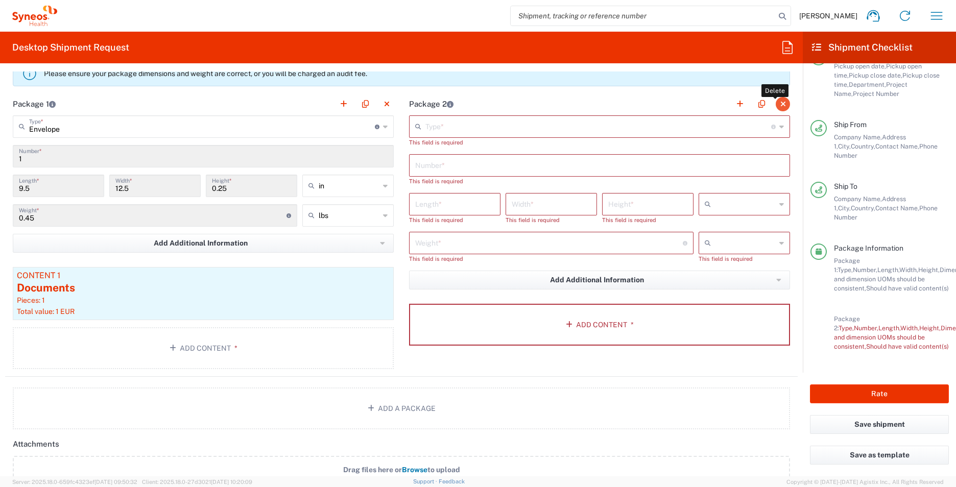
click at [629, 105] on button "button" at bounding box center [783, 104] width 14 height 14
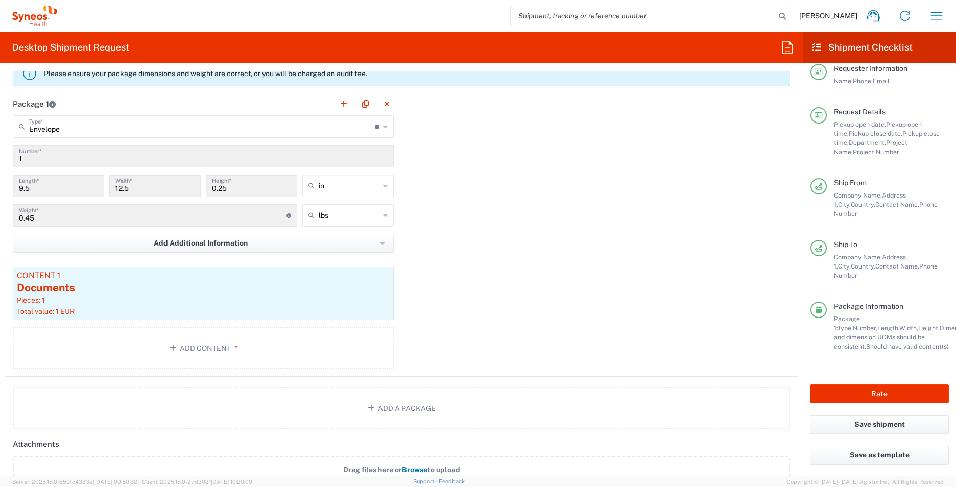
scroll to position [0, 0]
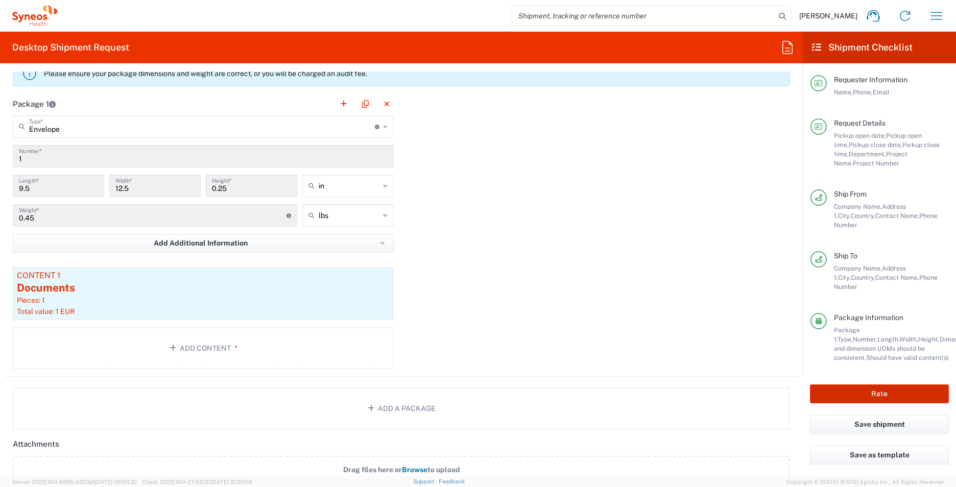
click at [629, 303] on button "Rate" at bounding box center [879, 394] width 139 height 19
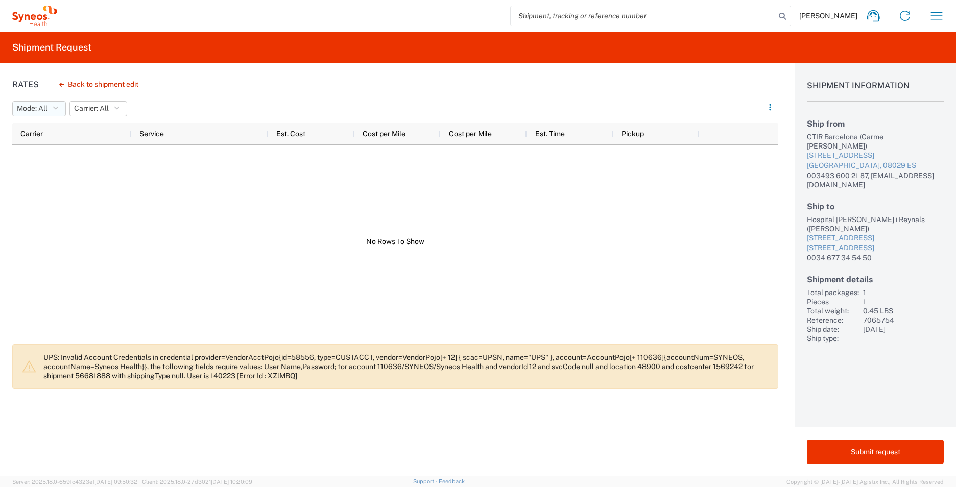
click at [58, 110] on icon "button" at bounding box center [56, 108] width 6 height 7
click at [127, 105] on button "Carrier: All" at bounding box center [98, 108] width 58 height 15
click at [128, 125] on span "All" at bounding box center [130, 131] width 119 height 16
drag, startPoint x: 315, startPoint y: 218, endPoint x: 416, endPoint y: 240, distance: 103.0
click at [325, 221] on div at bounding box center [356, 241] width 688 height 193
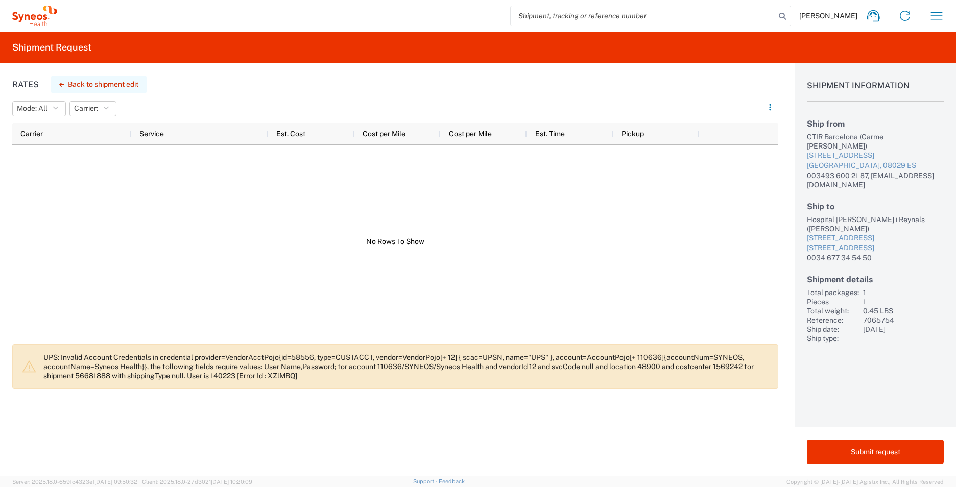
click at [83, 83] on button "Back to shipment edit" at bounding box center [99, 85] width 96 height 18
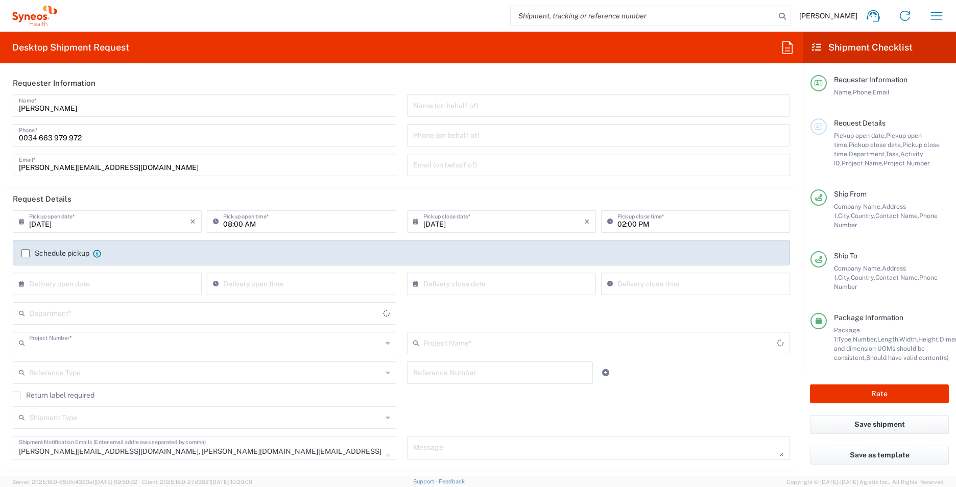
type input "7065754"
type input "[GEOGRAPHIC_DATA]"
type input "Envelope"
type input "Pfizer 7065754"
type input "3110"
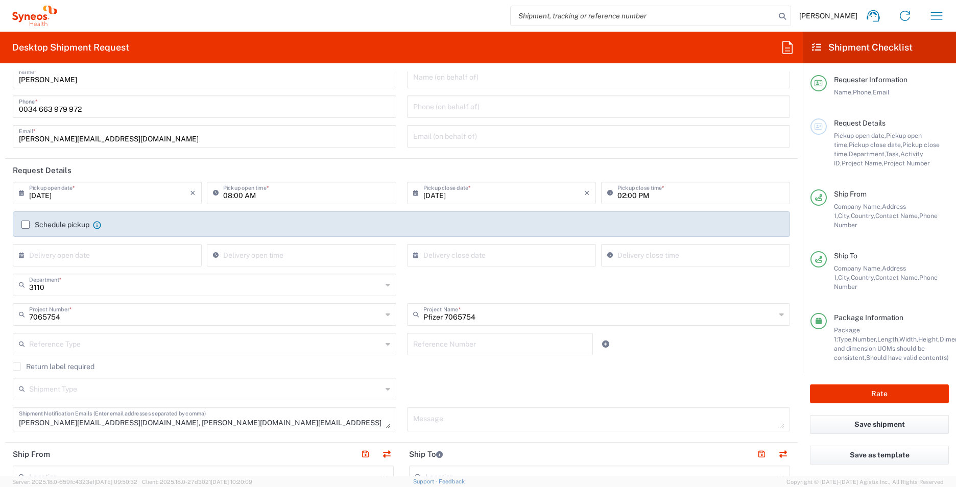
scroll to position [51, 0]
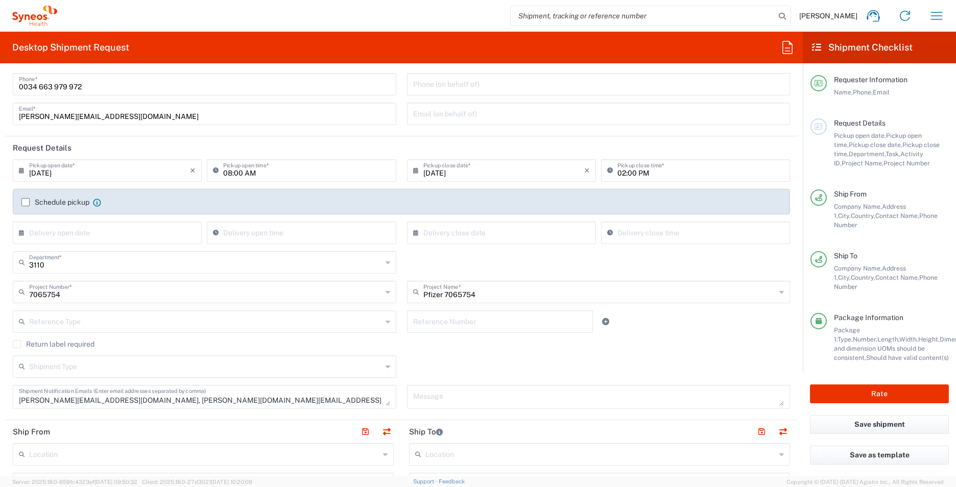
click at [379, 303] on div "Reference Type" at bounding box center [205, 322] width 384 height 22
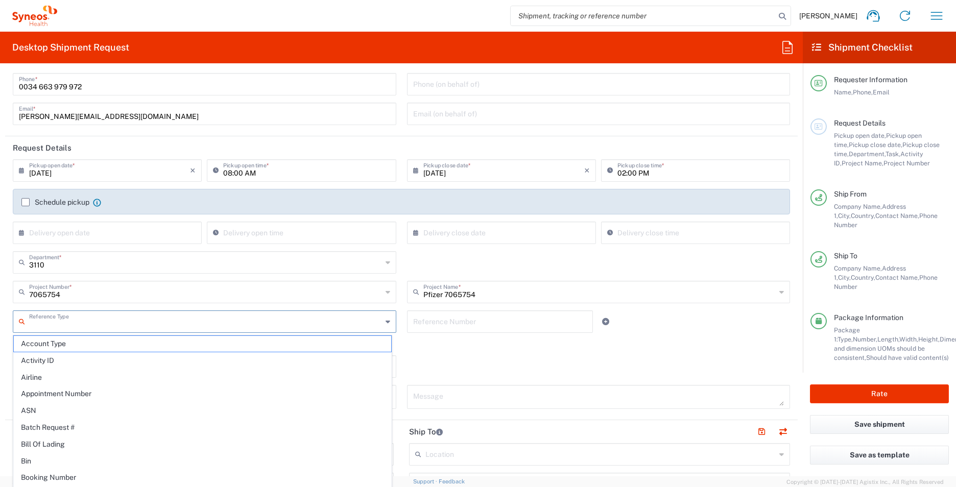
click at [445, 303] on agx-checkbox-control "Return label required" at bounding box center [402, 344] width 778 height 8
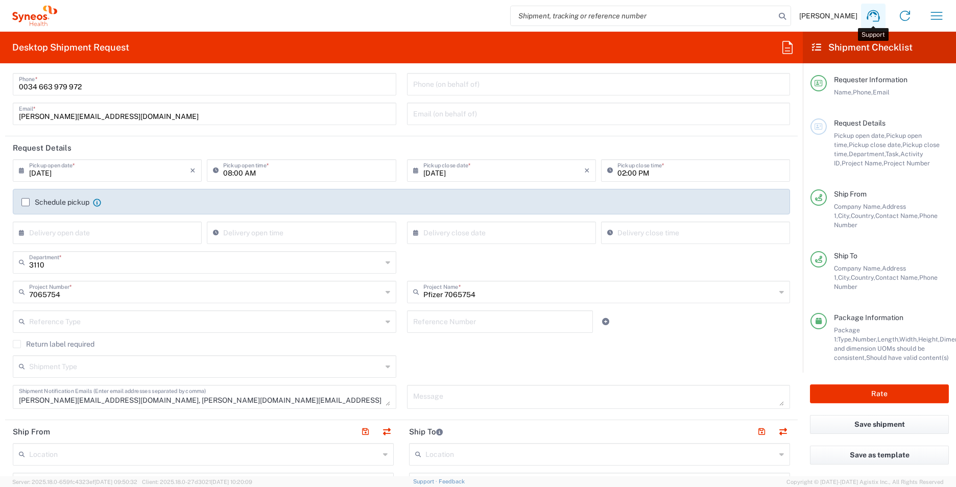
click at [629, 13] on icon at bounding box center [873, 16] width 13 height 12
click at [629, 14] on span "[PERSON_NAME]" at bounding box center [829, 15] width 58 height 9
click at [629, 16] on span "[PERSON_NAME]" at bounding box center [829, 15] width 58 height 9
click at [629, 13] on span "[PERSON_NAME]" at bounding box center [829, 15] width 58 height 9
click at [629, 14] on icon "button" at bounding box center [937, 16] width 16 height 16
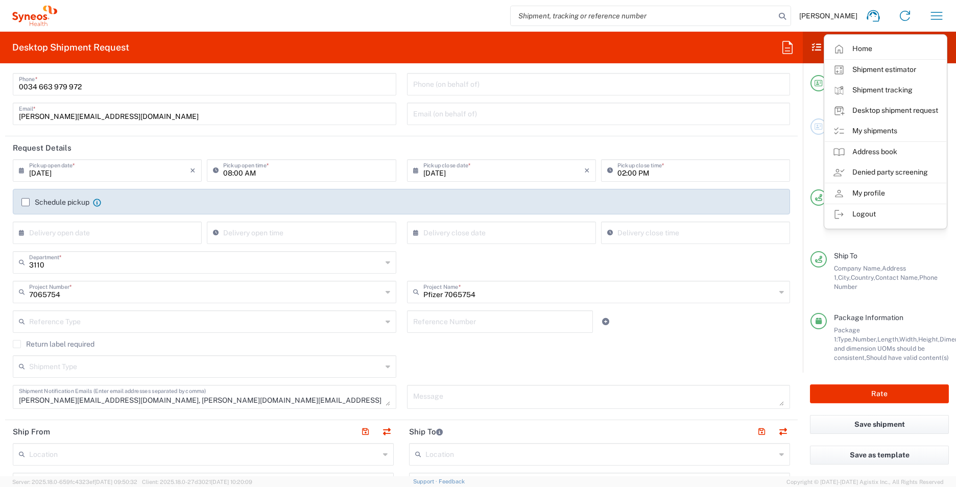
click at [629, 15] on span "[PERSON_NAME]" at bounding box center [829, 15] width 58 height 9
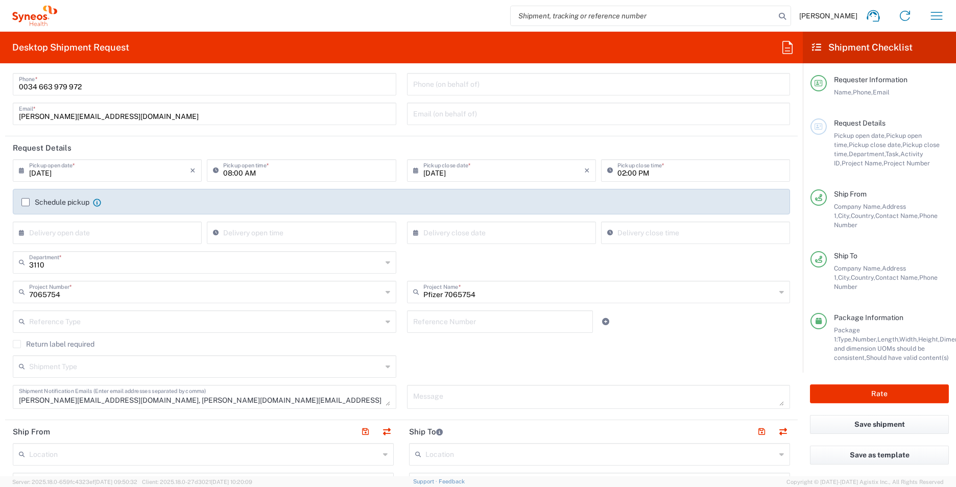
click at [629, 18] on span "[PERSON_NAME]" at bounding box center [829, 15] width 58 height 9
click at [629, 303] on button "Save shipment" at bounding box center [879, 424] width 139 height 19
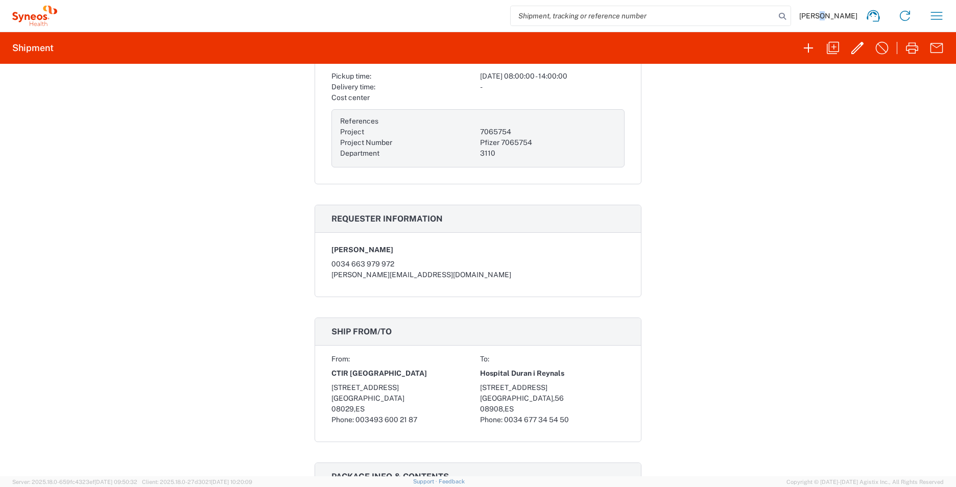
scroll to position [255, 0]
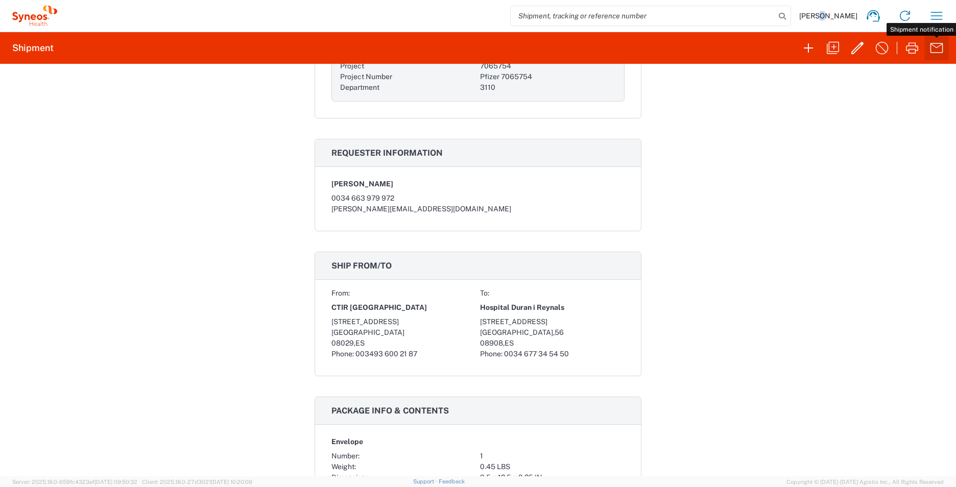
click at [629, 44] on icon "button" at bounding box center [937, 48] width 16 height 16
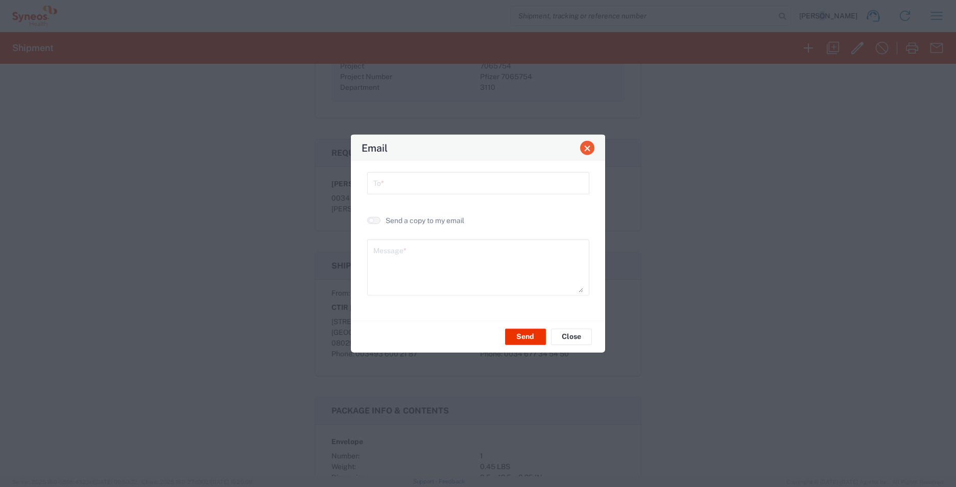
click at [589, 150] on span "Close" at bounding box center [587, 148] width 7 height 7
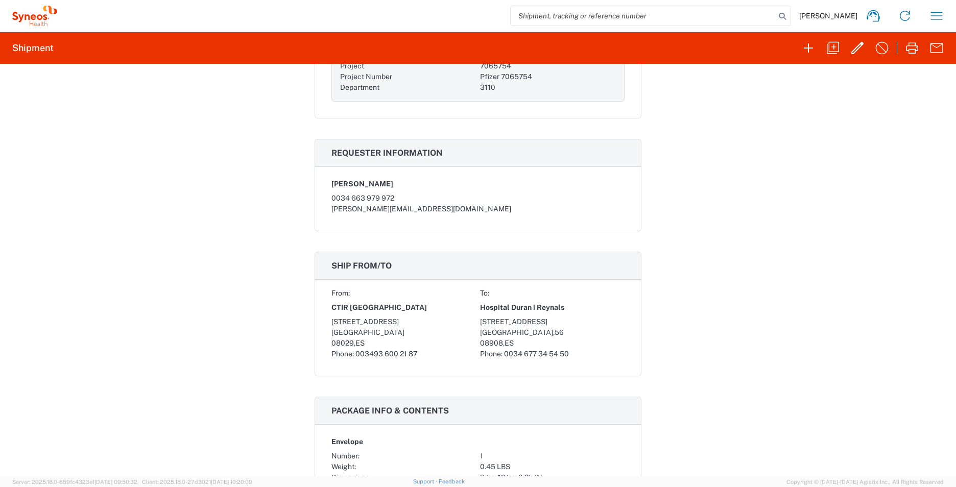
click at [629, 18] on span "[PERSON_NAME]" at bounding box center [829, 15] width 58 height 9
click at [629, 129] on div "Shipment 56681888 Google Maps Documents Account Print Shipment Details Request …" at bounding box center [478, 270] width 956 height 413
drag, startPoint x: 41, startPoint y: 20, endPoint x: 155, endPoint y: 85, distance: 131.6
click at [41, 21] on icon at bounding box center [34, 16] width 45 height 20
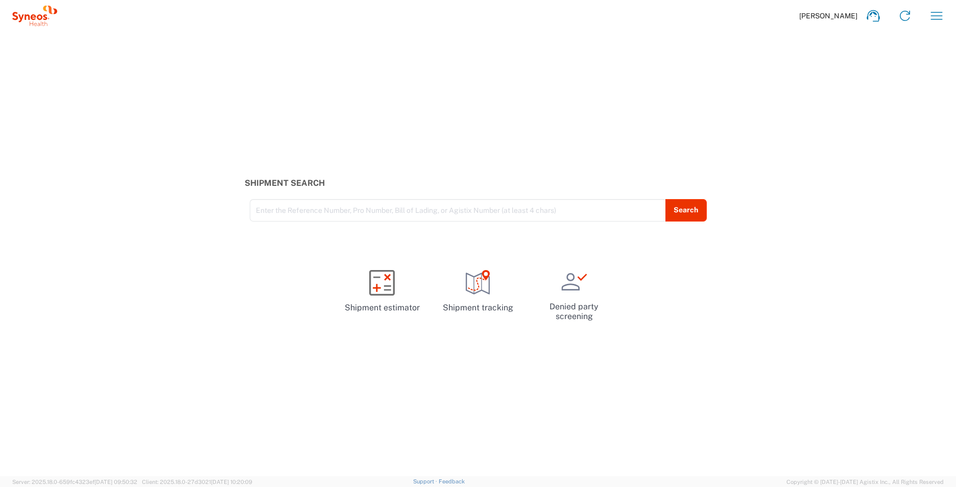
click at [629, 18] on span "[PERSON_NAME]" at bounding box center [829, 15] width 58 height 9
click at [629, 19] on icon "button" at bounding box center [937, 16] width 16 height 16
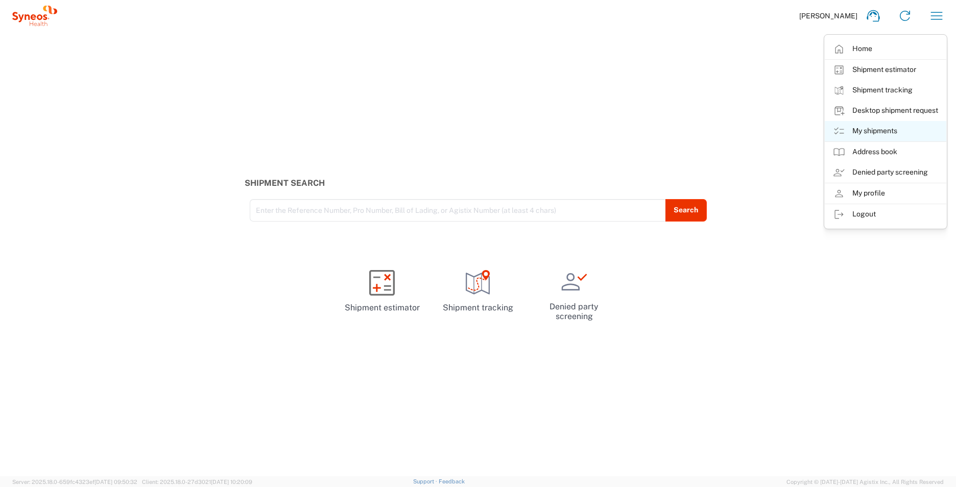
click at [629, 133] on link "My shipments" at bounding box center [886, 131] width 122 height 20
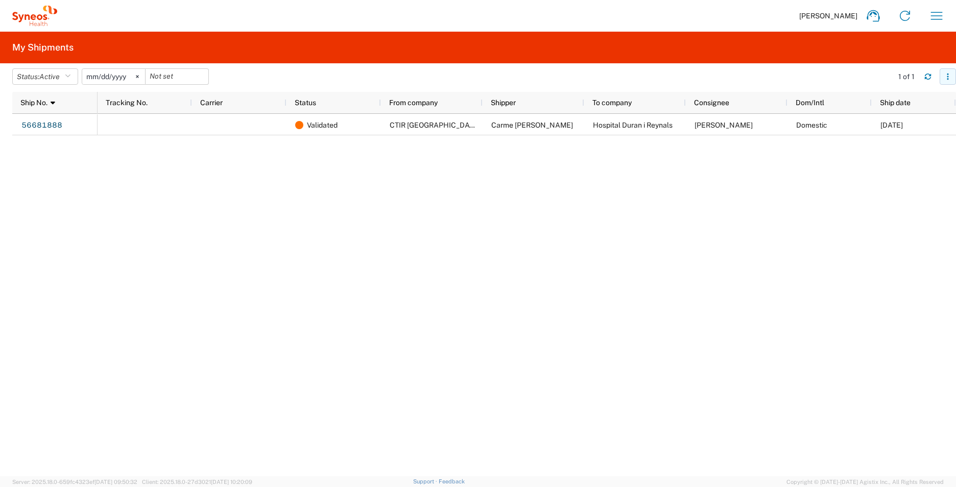
click at [629, 77] on icon "button" at bounding box center [948, 76] width 7 height 7
click at [629, 210] on div "Validated CTIR [GEOGRAPHIC_DATA] Carme [PERSON_NAME][GEOGRAPHIC_DATA] [PERSON_N…" at bounding box center [527, 295] width 859 height 363
click at [629, 19] on icon "button" at bounding box center [937, 16] width 12 height 8
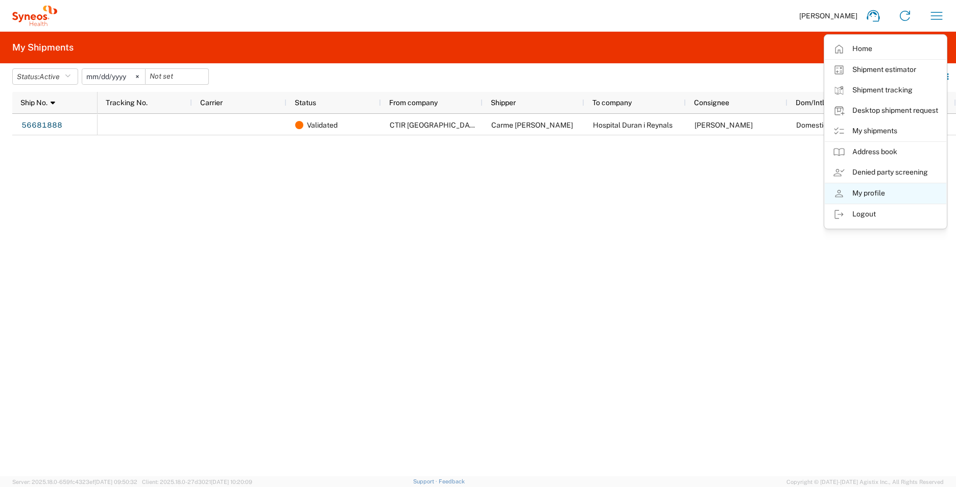
click at [629, 195] on link "My profile" at bounding box center [886, 193] width 122 height 20
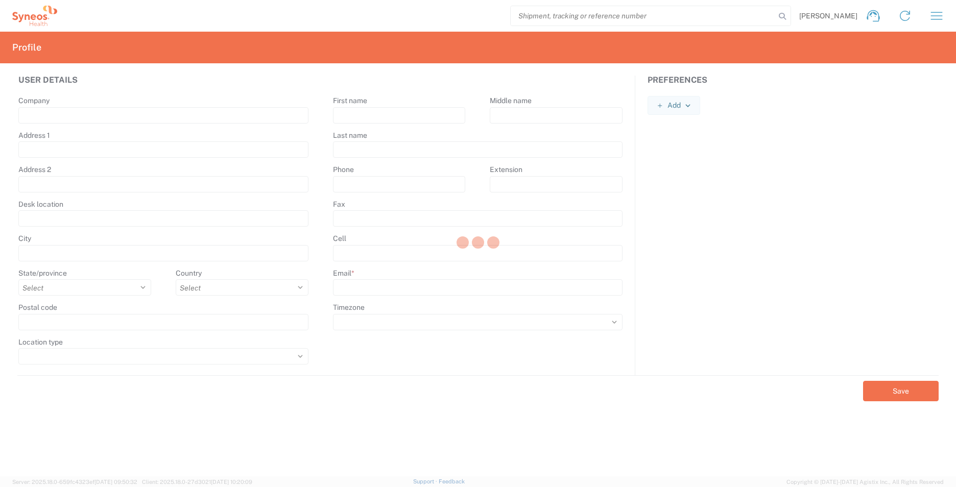
type input "Syneos Health"
type input "[PERSON_NAME][STREET_ADDRESS]"
type input "Planta 3"
type input "[GEOGRAPHIC_DATA]"
select select
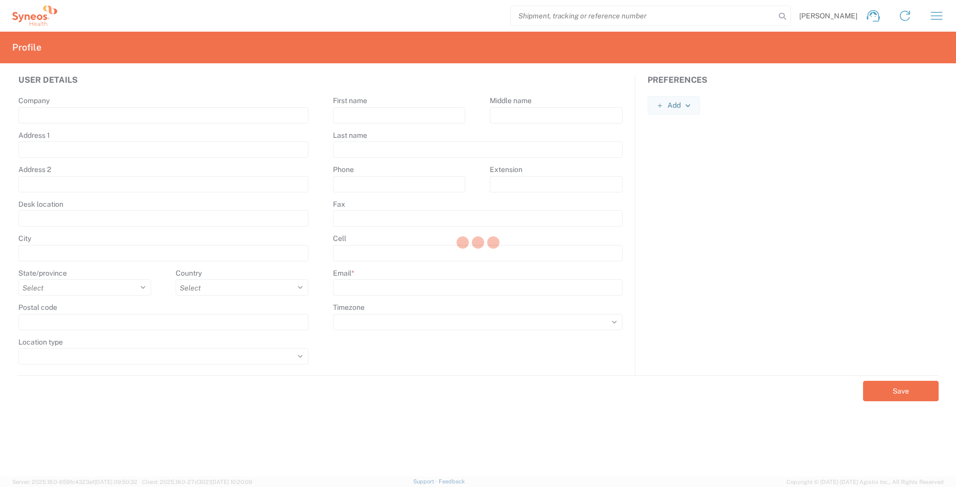
select select "ES"
type input "28020"
select select
type input "[PERSON_NAME]"
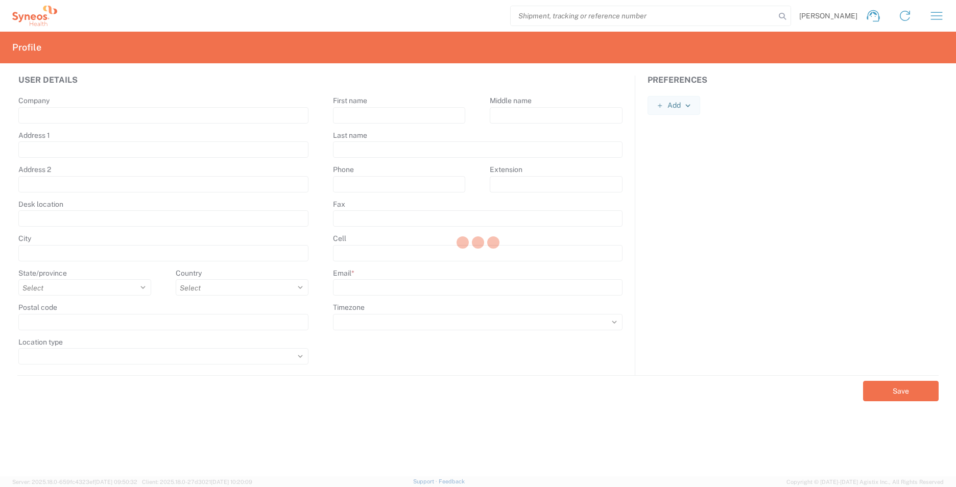
type input "[PERSON_NAME][EMAIL_ADDRESS][DOMAIN_NAME]"
select select
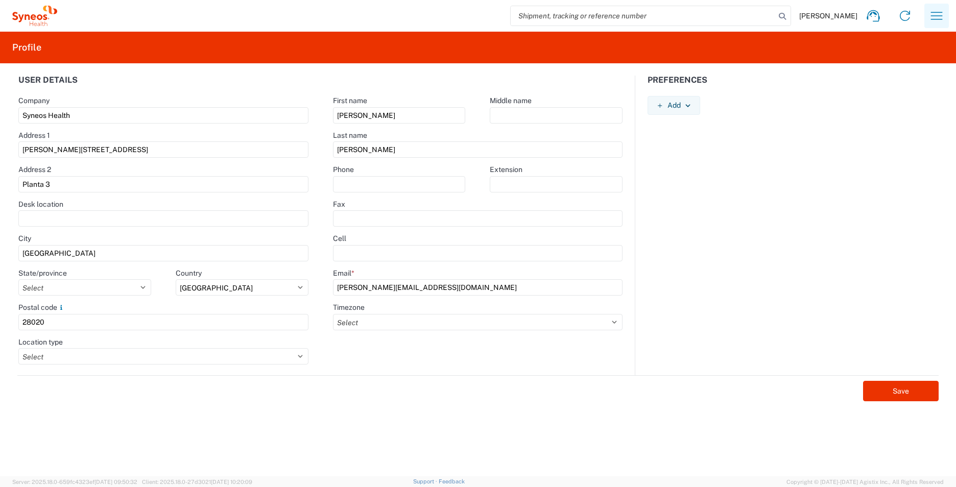
click at [629, 12] on icon "button" at bounding box center [937, 16] width 16 height 16
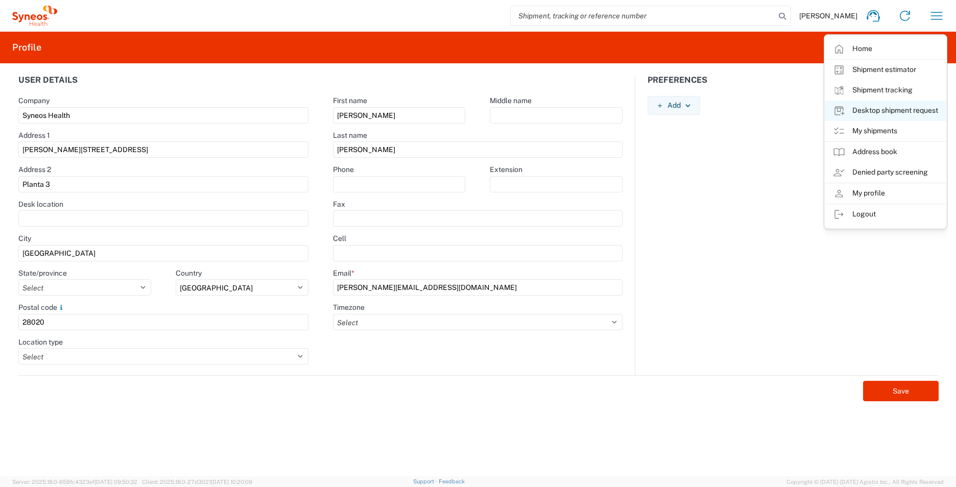
click at [629, 112] on link "Desktop shipment request" at bounding box center [886, 111] width 122 height 20
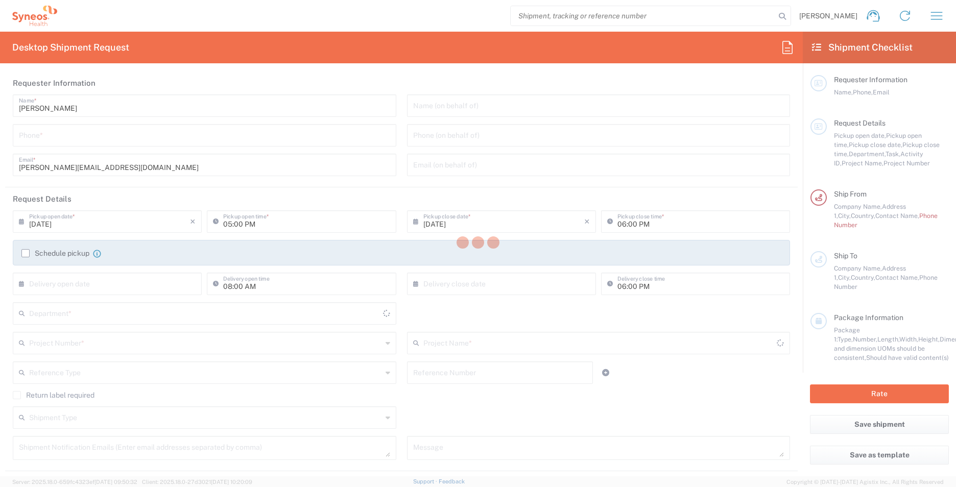
type input "3110"
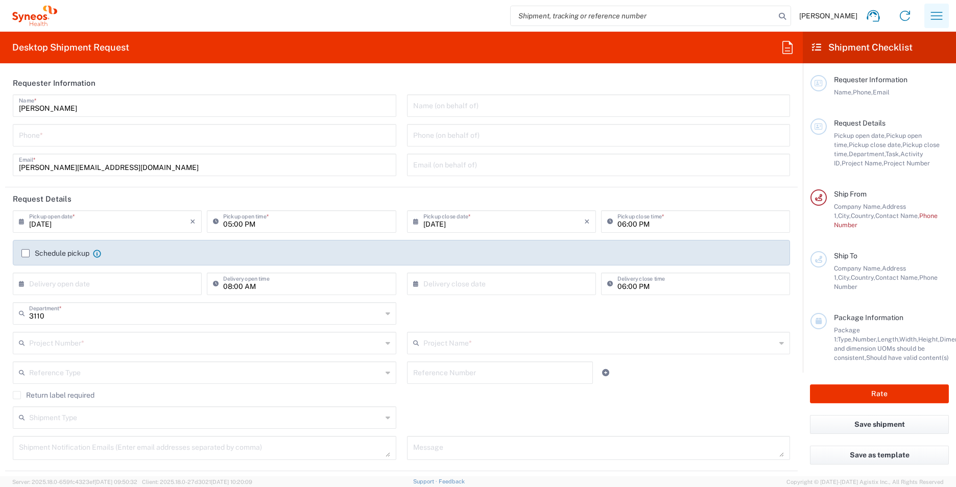
click at [629, 17] on icon "button" at bounding box center [937, 16] width 16 height 16
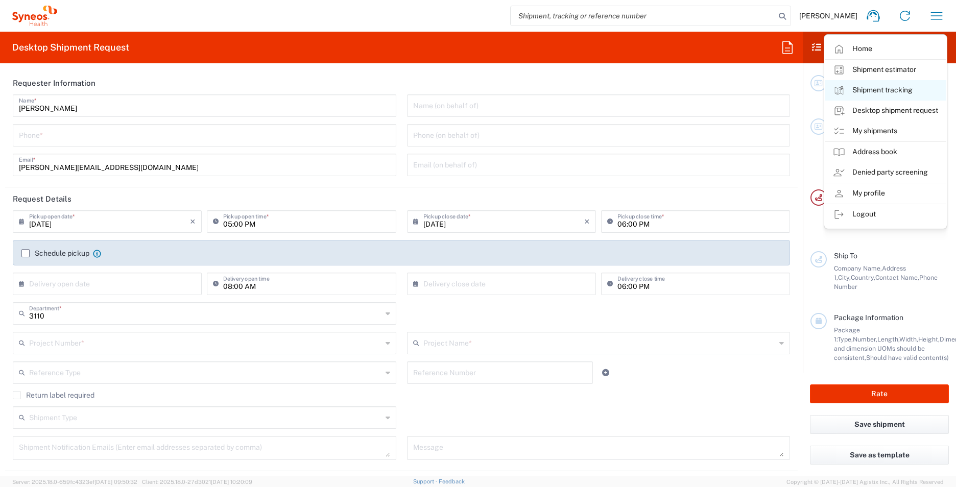
click at [629, 89] on link "Shipment tracking" at bounding box center [886, 90] width 122 height 20
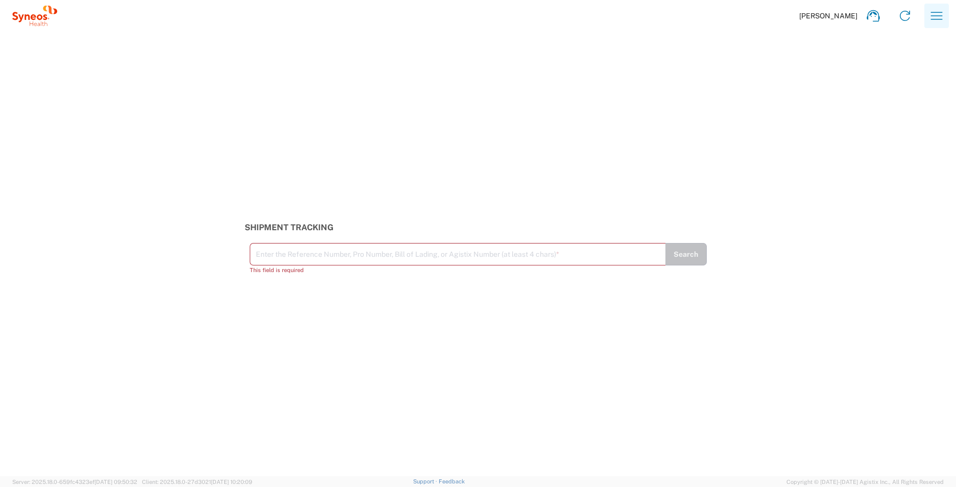
click at [629, 15] on icon "button" at bounding box center [937, 16] width 16 height 16
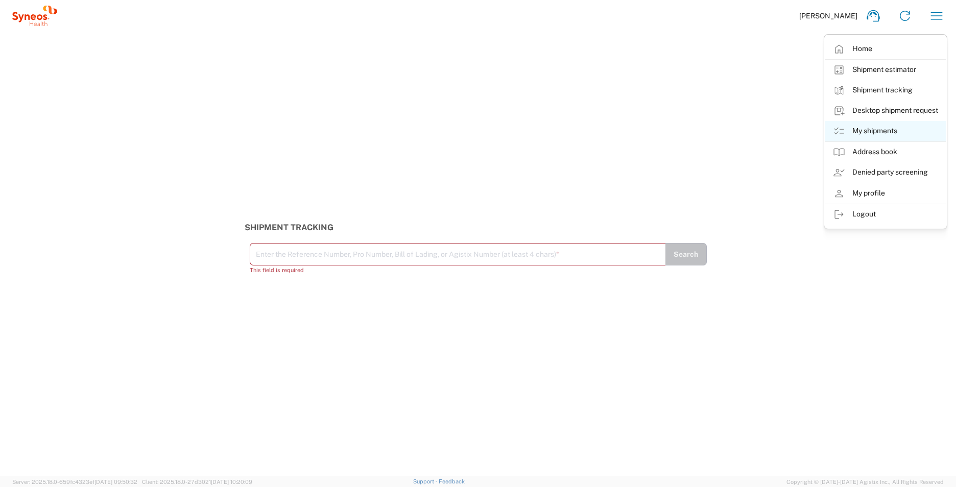
click at [629, 133] on link "My shipments" at bounding box center [886, 131] width 122 height 20
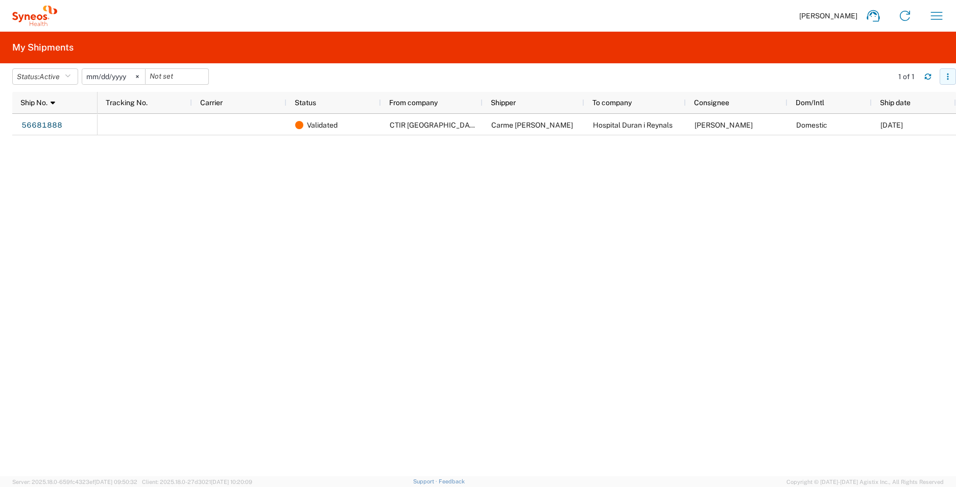
click at [629, 76] on icon "button" at bounding box center [948, 76] width 7 height 7
drag, startPoint x: 448, startPoint y: 189, endPoint x: 308, endPoint y: 155, distance: 144.0
click at [445, 189] on div "Validated CTIR [GEOGRAPHIC_DATA] Carme [PERSON_NAME][GEOGRAPHIC_DATA] [PERSON_N…" at bounding box center [527, 295] width 859 height 363
click at [69, 75] on icon "button" at bounding box center [68, 76] width 6 height 7
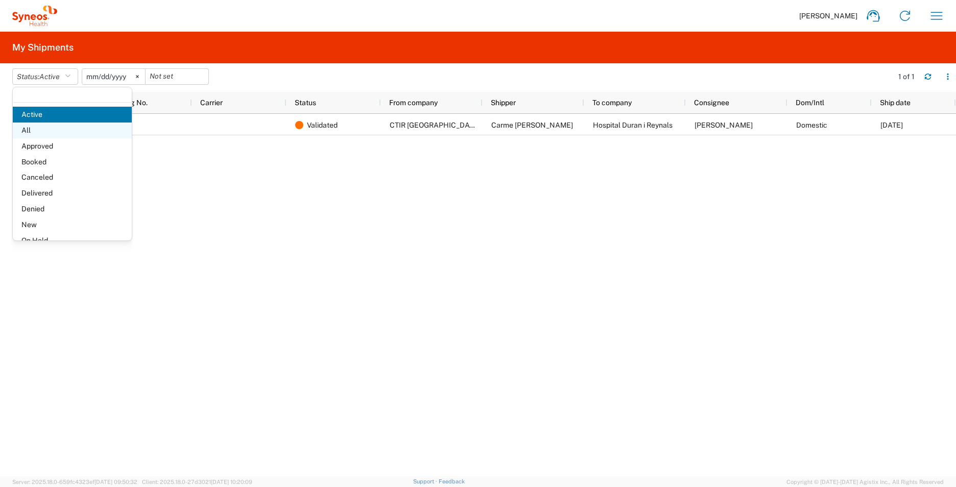
click at [36, 134] on span "All" at bounding box center [72, 131] width 119 height 16
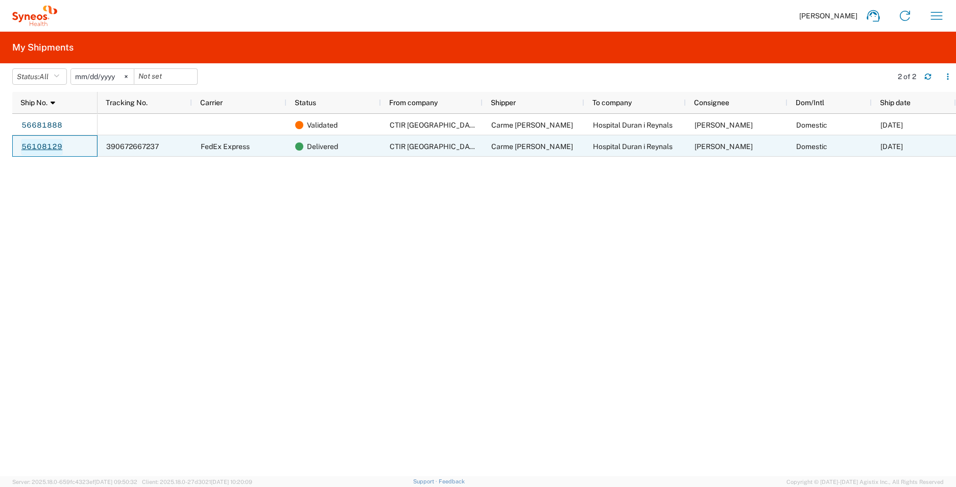
click at [46, 149] on link "56108129" at bounding box center [42, 147] width 42 height 16
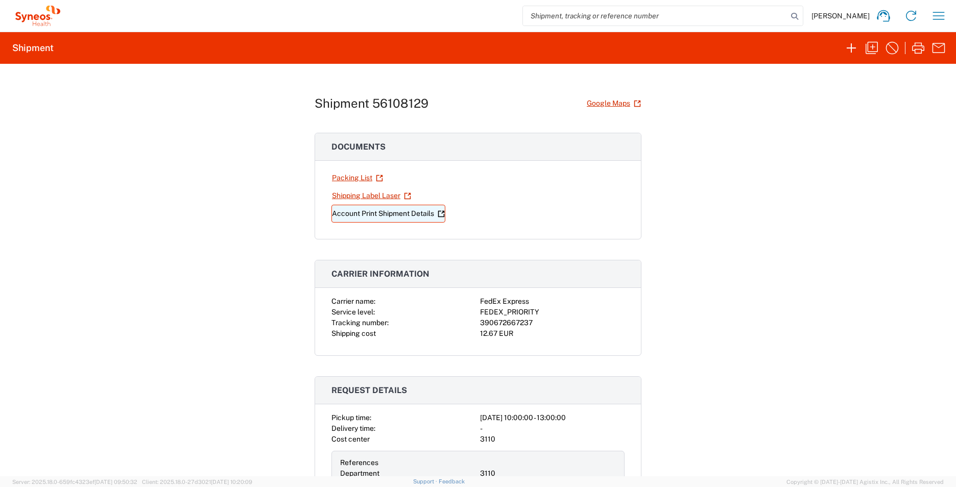
click at [378, 214] on link "Account Print Shipment Details" at bounding box center [389, 214] width 114 height 18
click at [629, 14] on icon "button" at bounding box center [939, 16] width 16 height 16
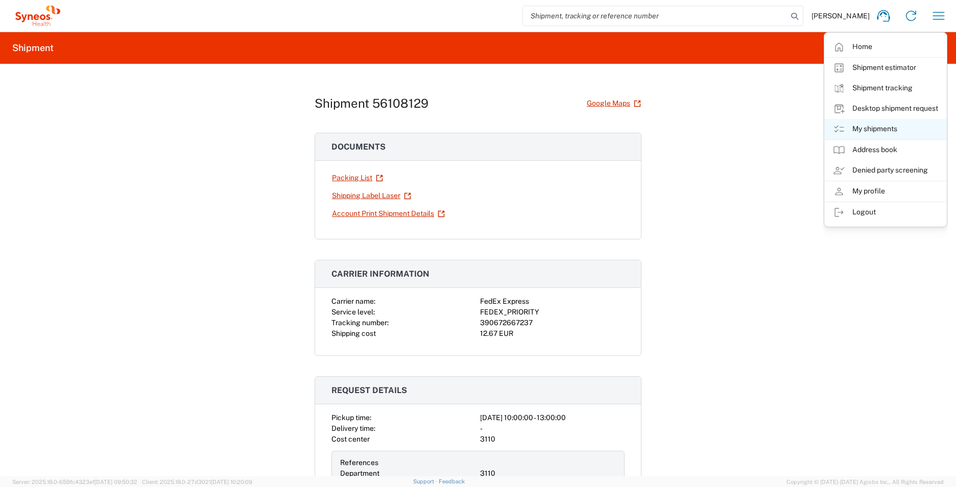
click at [629, 131] on link "My shipments" at bounding box center [886, 129] width 122 height 20
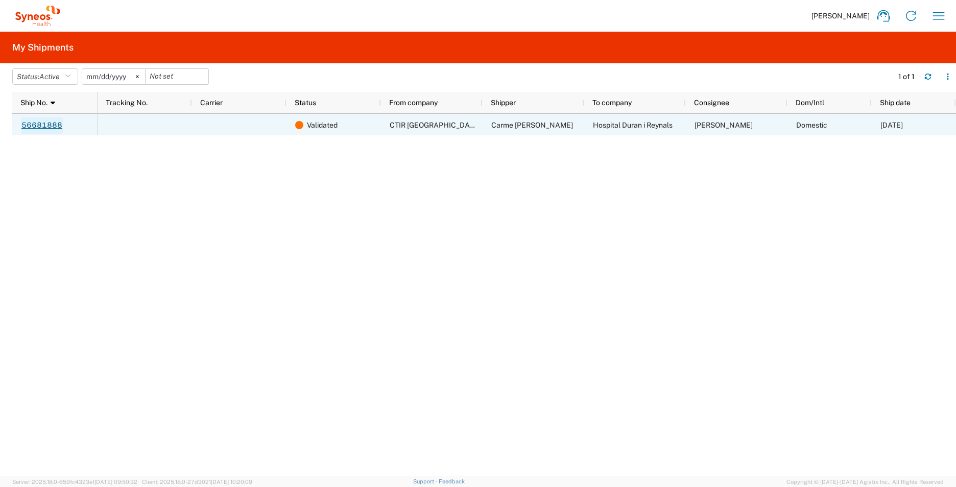
click at [48, 128] on link "56681888" at bounding box center [42, 126] width 42 height 16
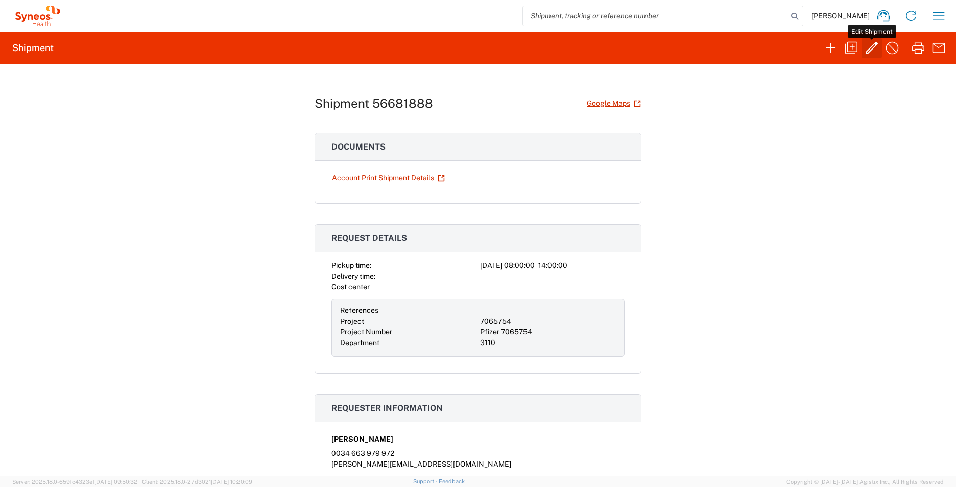
click at [629, 51] on icon "button" at bounding box center [872, 48] width 16 height 16
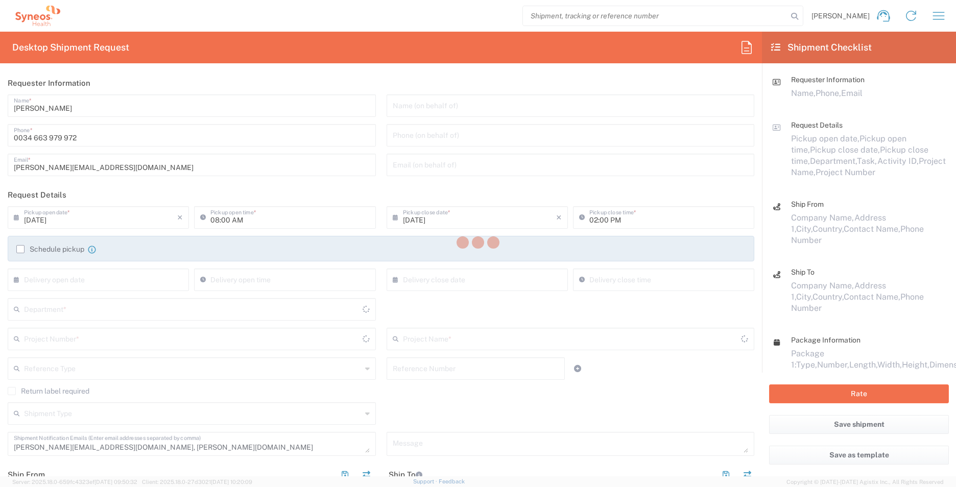
type input "3110"
type input "7065754"
type input "Pfizer 7065754"
type input "[GEOGRAPHIC_DATA]"
type input "Envelope"
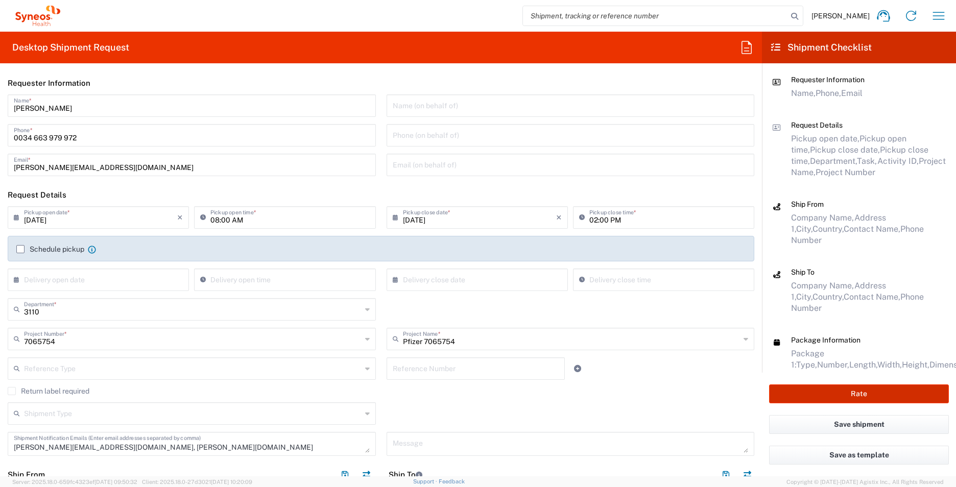
click at [629, 303] on button "Rate" at bounding box center [859, 394] width 180 height 19
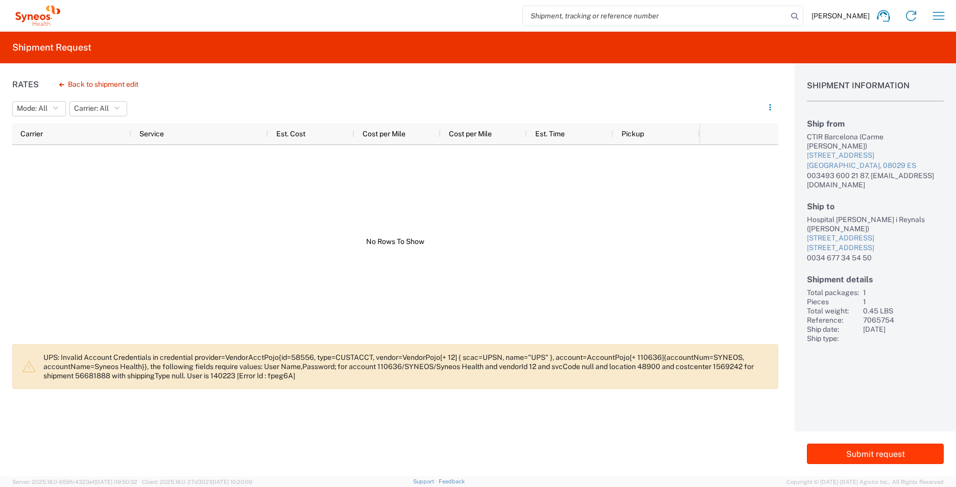
click at [629, 303] on button "Submit request" at bounding box center [875, 454] width 137 height 20
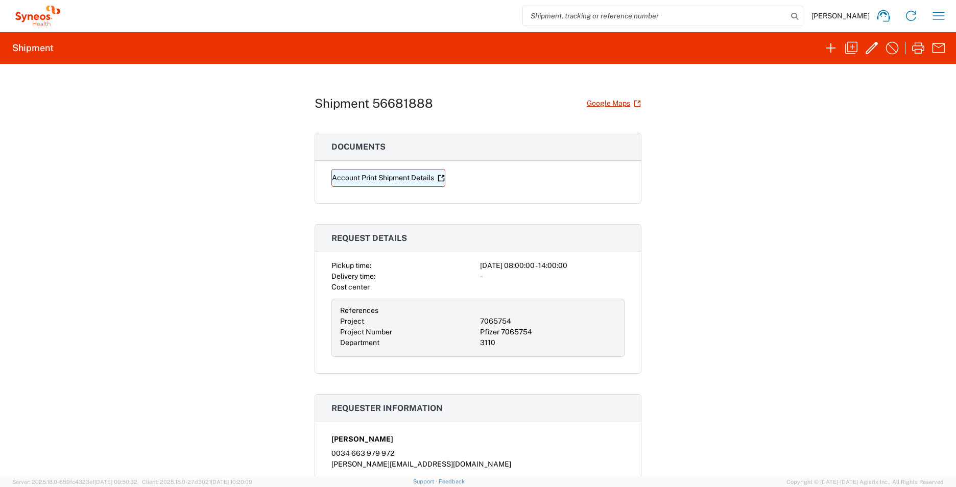
click at [394, 177] on link "Account Print Shipment Details" at bounding box center [389, 178] width 114 height 18
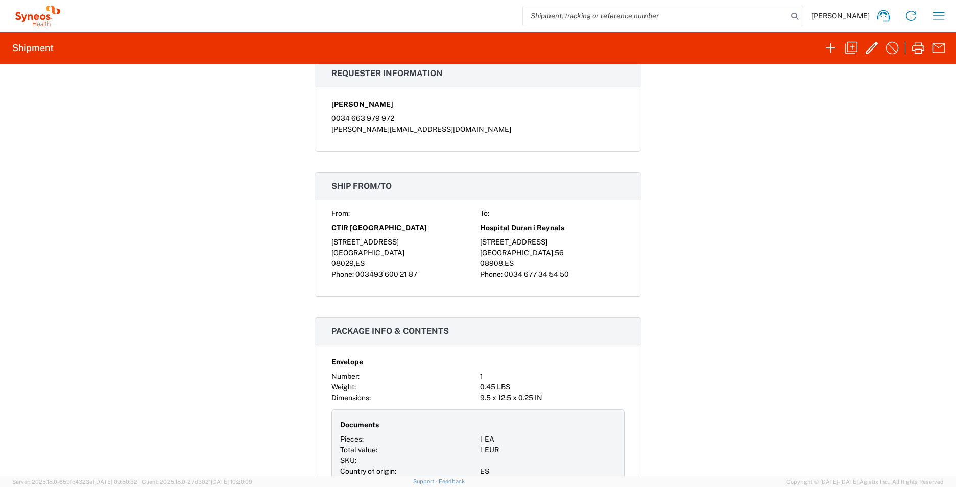
scroll to position [358, 0]
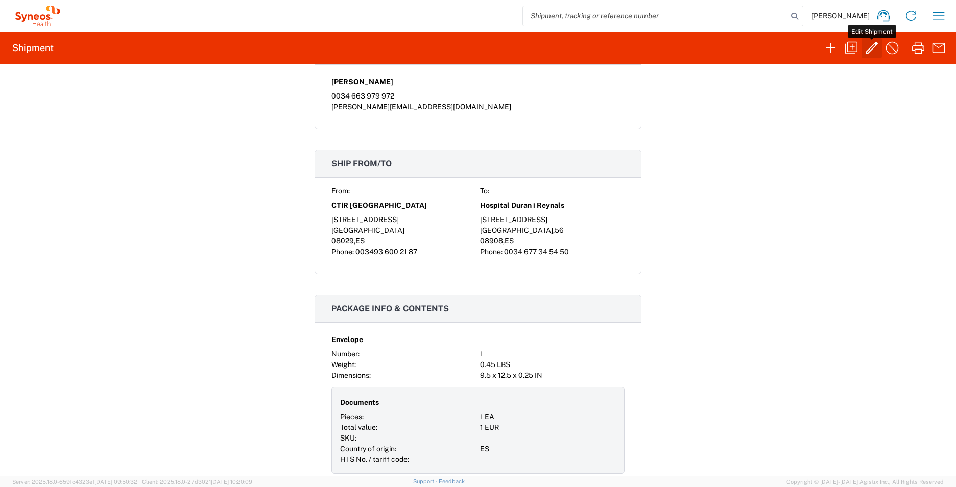
click at [629, 42] on icon "button" at bounding box center [872, 48] width 16 height 16
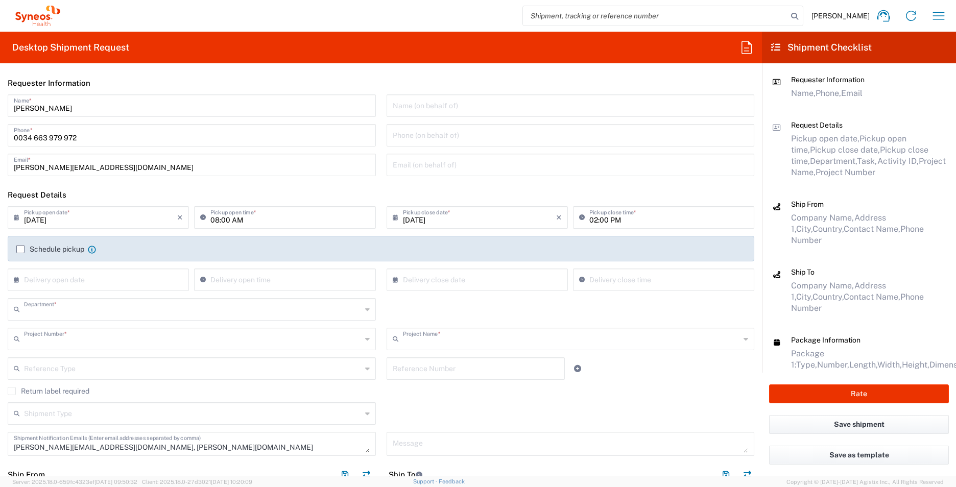
type input "3110"
type input "7065754"
type input "Pfizer 7065754"
type input "[GEOGRAPHIC_DATA]"
type input "Envelope"
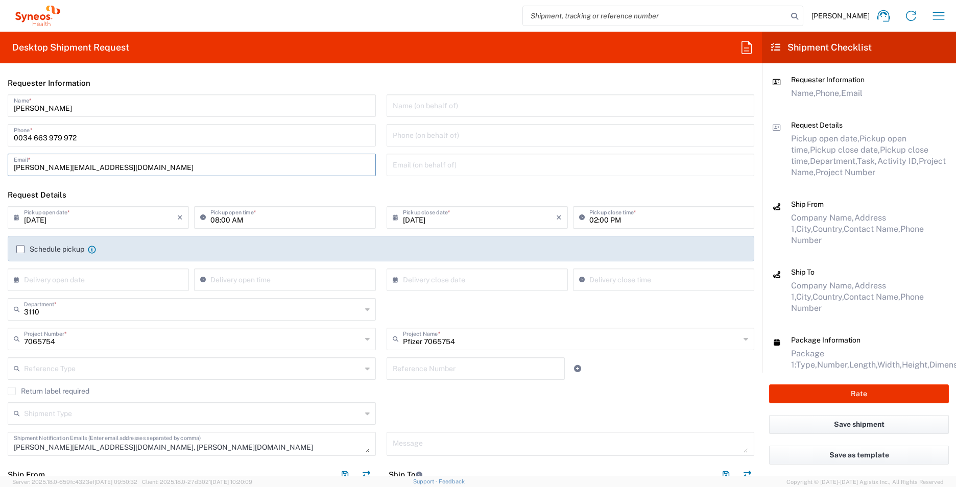
click at [137, 163] on input "[PERSON_NAME][EMAIL_ADDRESS][DOMAIN_NAME]" at bounding box center [192, 164] width 356 height 18
click at [119, 104] on input "[PERSON_NAME]" at bounding box center [192, 105] width 356 height 18
click at [107, 131] on input "0034 663 979 972" at bounding box center [192, 135] width 356 height 18
click at [81, 303] on input "text" at bounding box center [193, 368] width 338 height 18
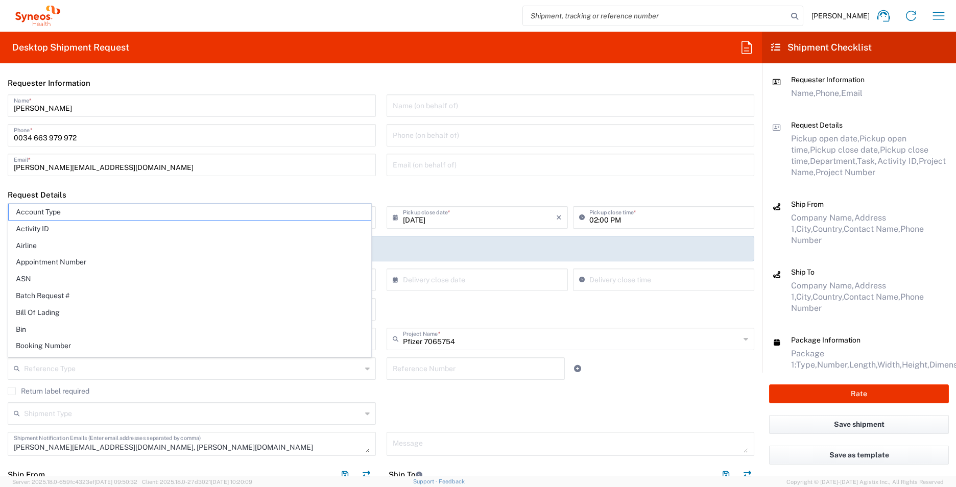
click at [186, 193] on header "Request Details" at bounding box center [381, 194] width 762 height 23
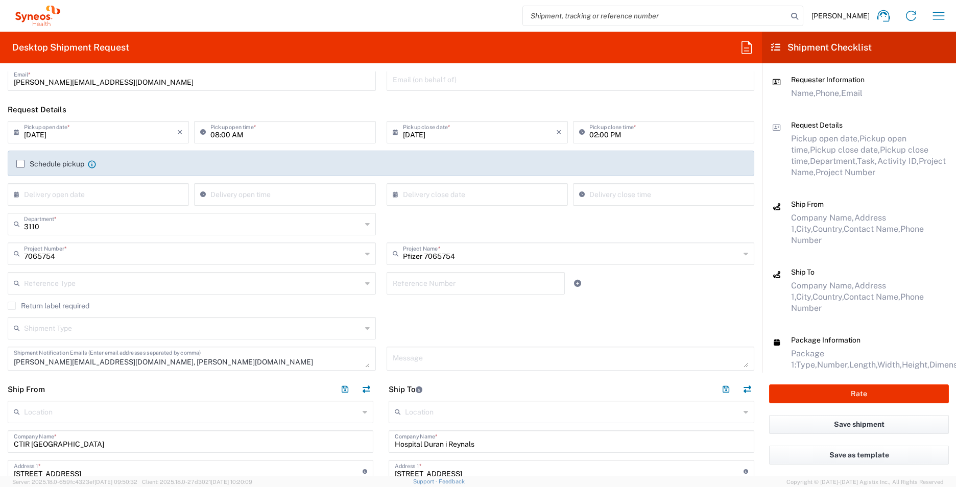
scroll to position [204, 0]
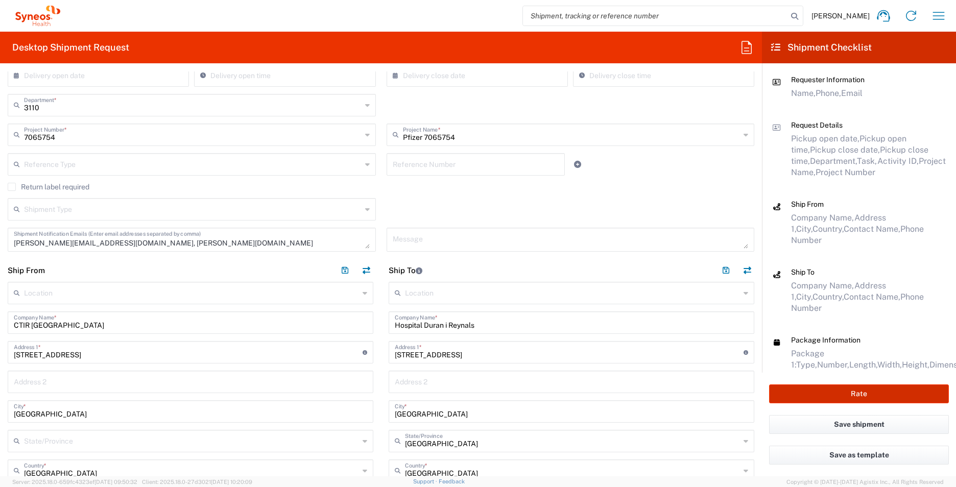
click at [629, 303] on button "Rate" at bounding box center [859, 394] width 180 height 19
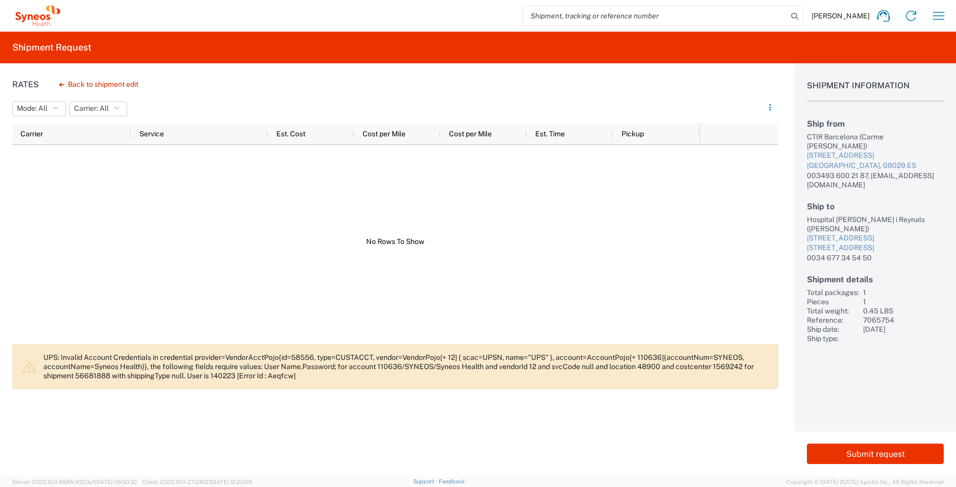
click at [12, 303] on div "Rates Back to shipment edit Mode: All All Carrier: All All Carrier Service Est.…" at bounding box center [389, 269] width 779 height 413
click at [629, 14] on icon "button" at bounding box center [939, 16] width 16 height 16
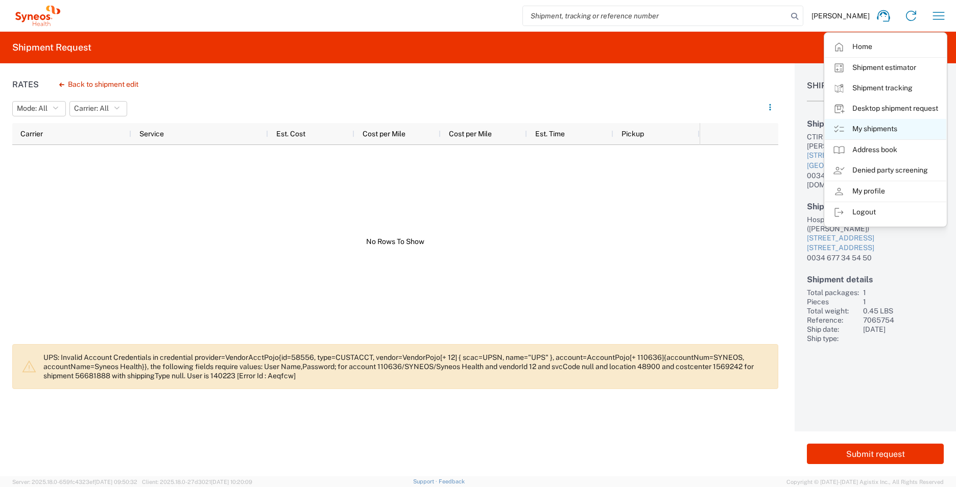
click at [629, 122] on link "My shipments" at bounding box center [886, 129] width 122 height 20
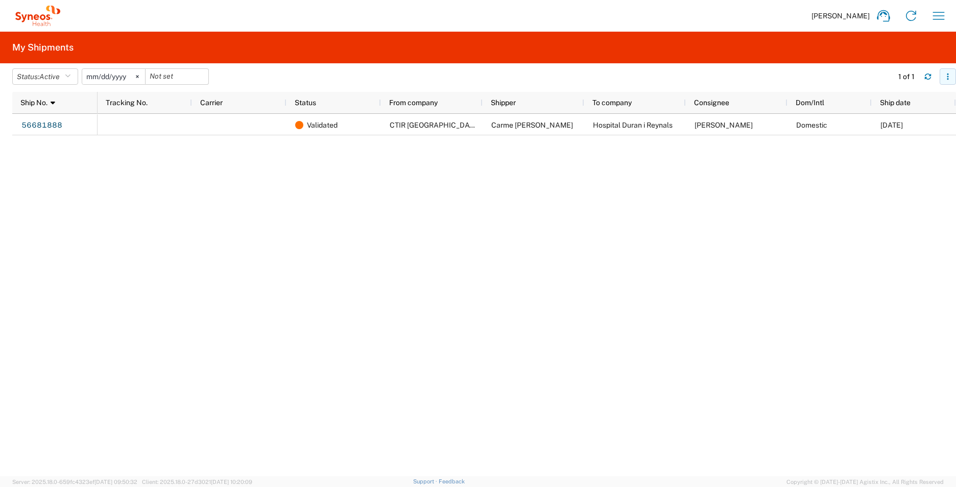
click at [629, 78] on icon "button" at bounding box center [948, 76] width 7 height 7
click at [629, 244] on div "Validated CTIR [GEOGRAPHIC_DATA] Carme [PERSON_NAME][GEOGRAPHIC_DATA] [PERSON_N…" at bounding box center [527, 295] width 859 height 363
